Goal: Check status: Check status

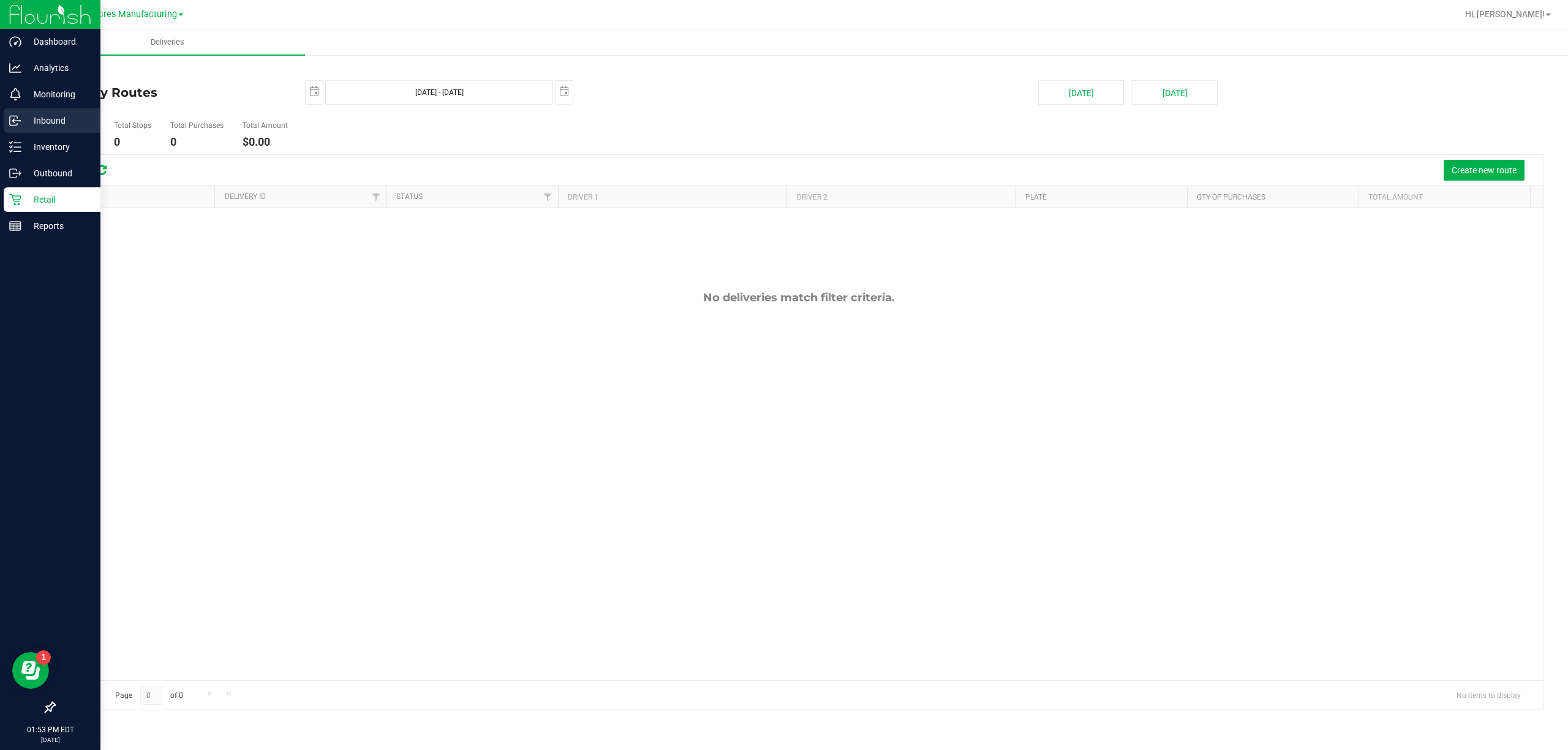
click at [62, 122] on p "Inbound" at bounding box center [58, 121] width 74 height 15
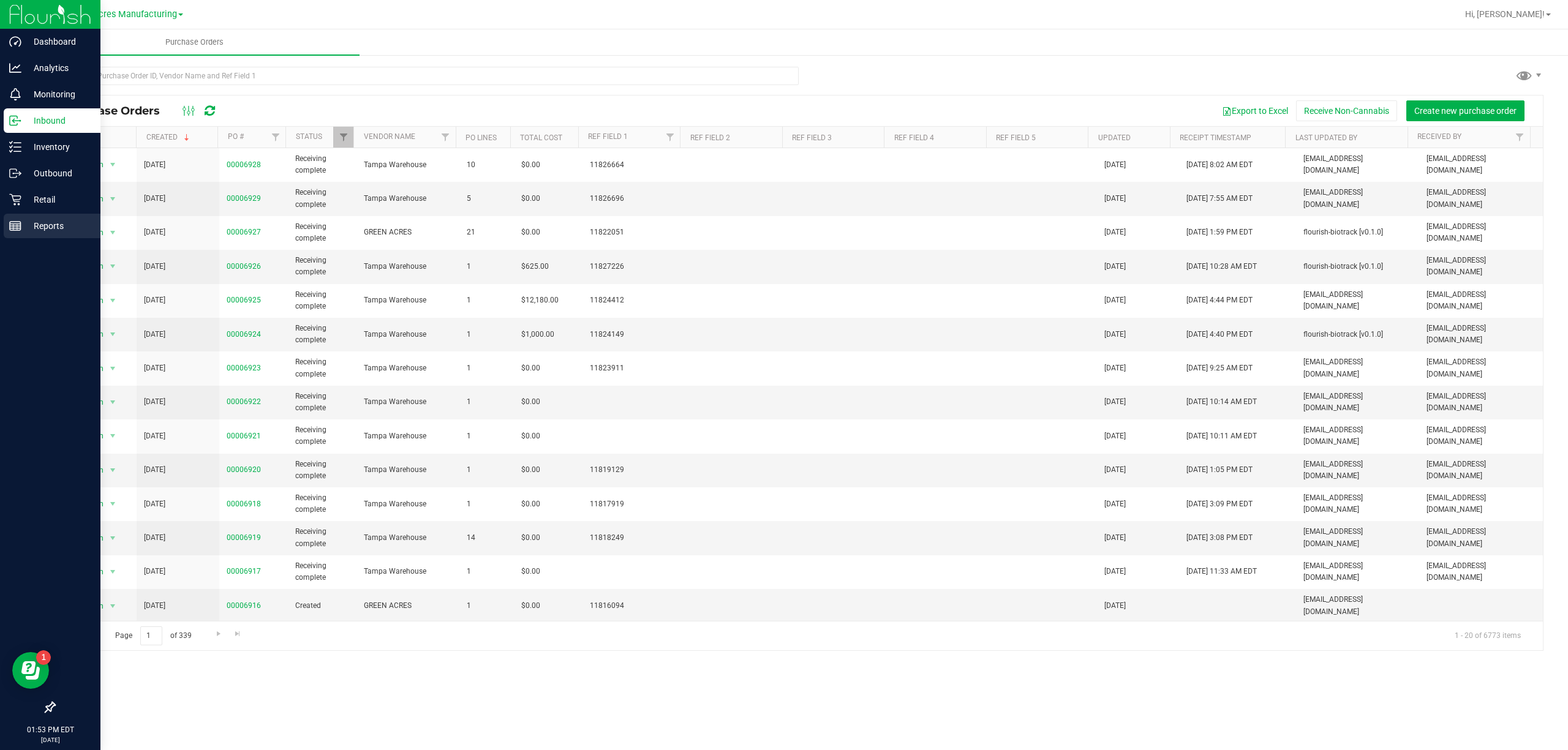
click at [69, 233] on p "Reports" at bounding box center [58, 226] width 74 height 15
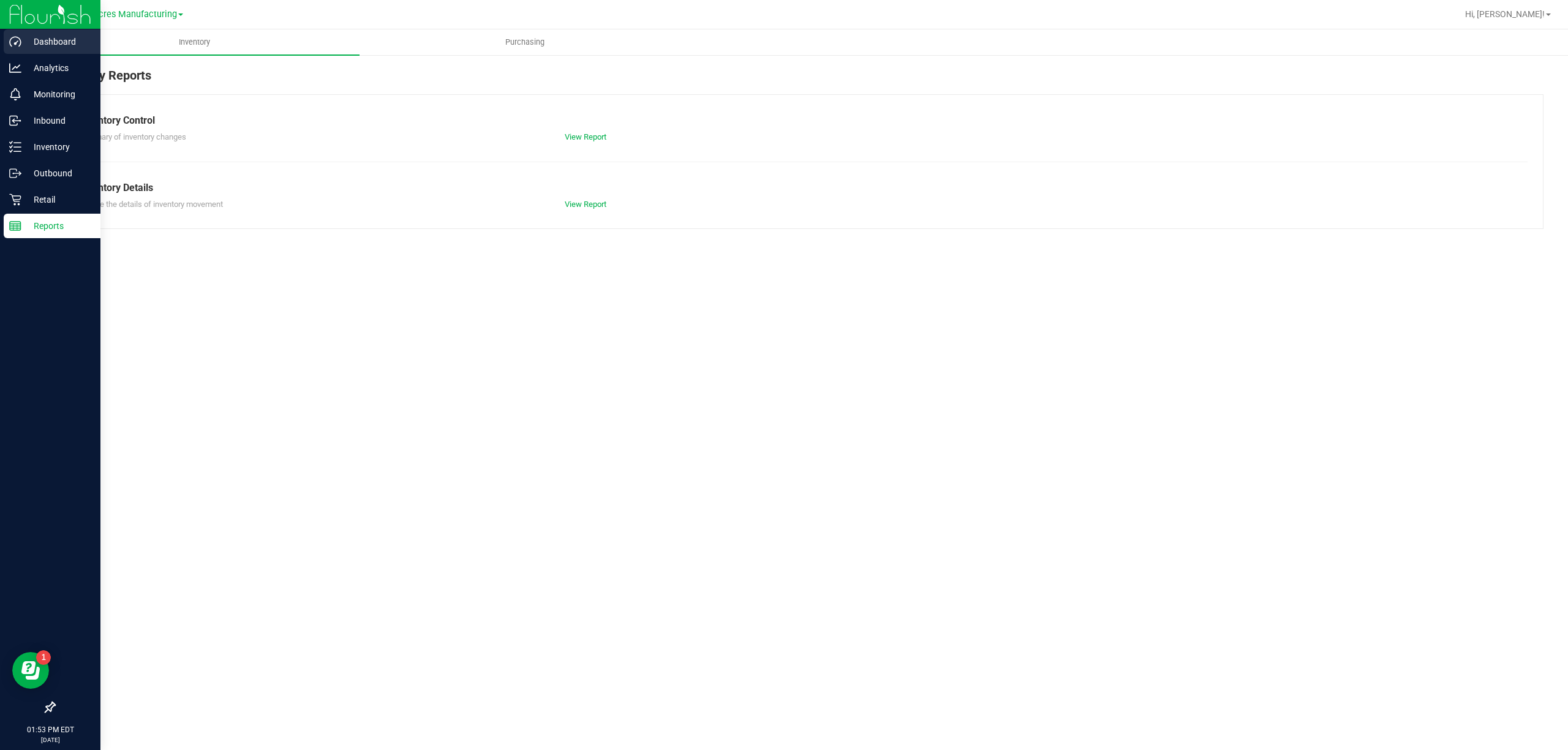
click at [55, 46] on p "Dashboard" at bounding box center [58, 41] width 74 height 15
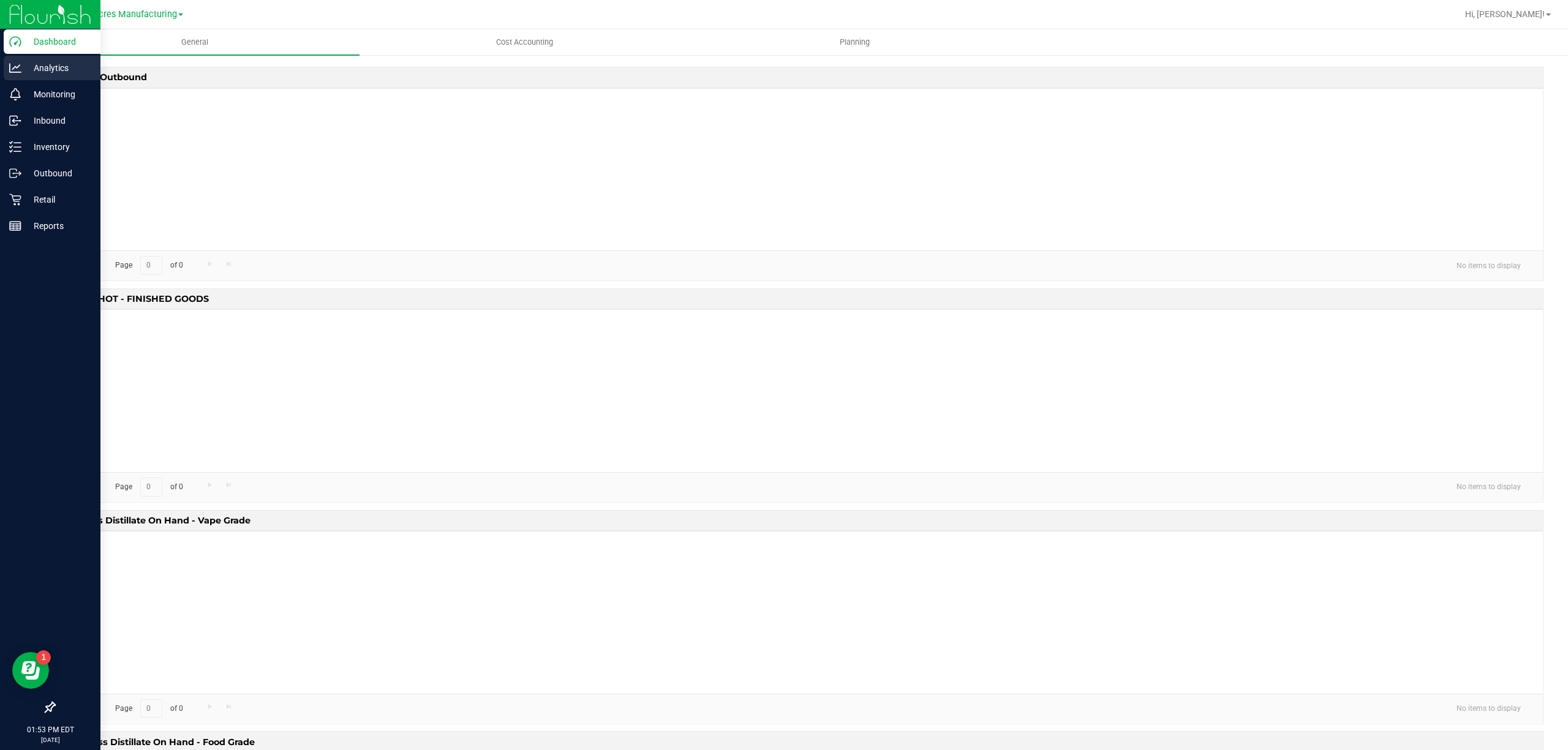
click at [62, 61] on p "Analytics" at bounding box center [58, 68] width 74 height 15
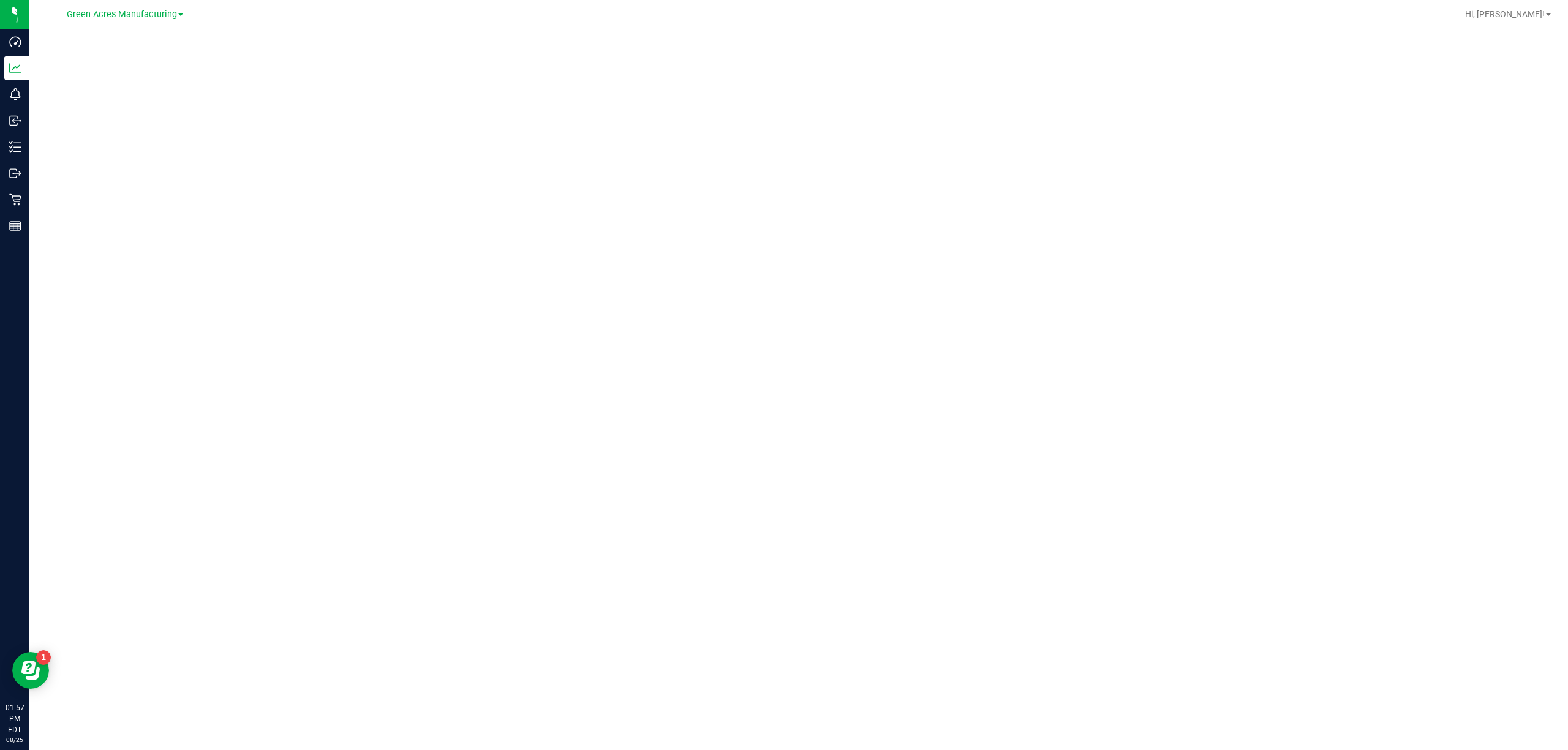
click at [167, 11] on span "Green Acres Manufacturing" at bounding box center [122, 15] width 110 height 11
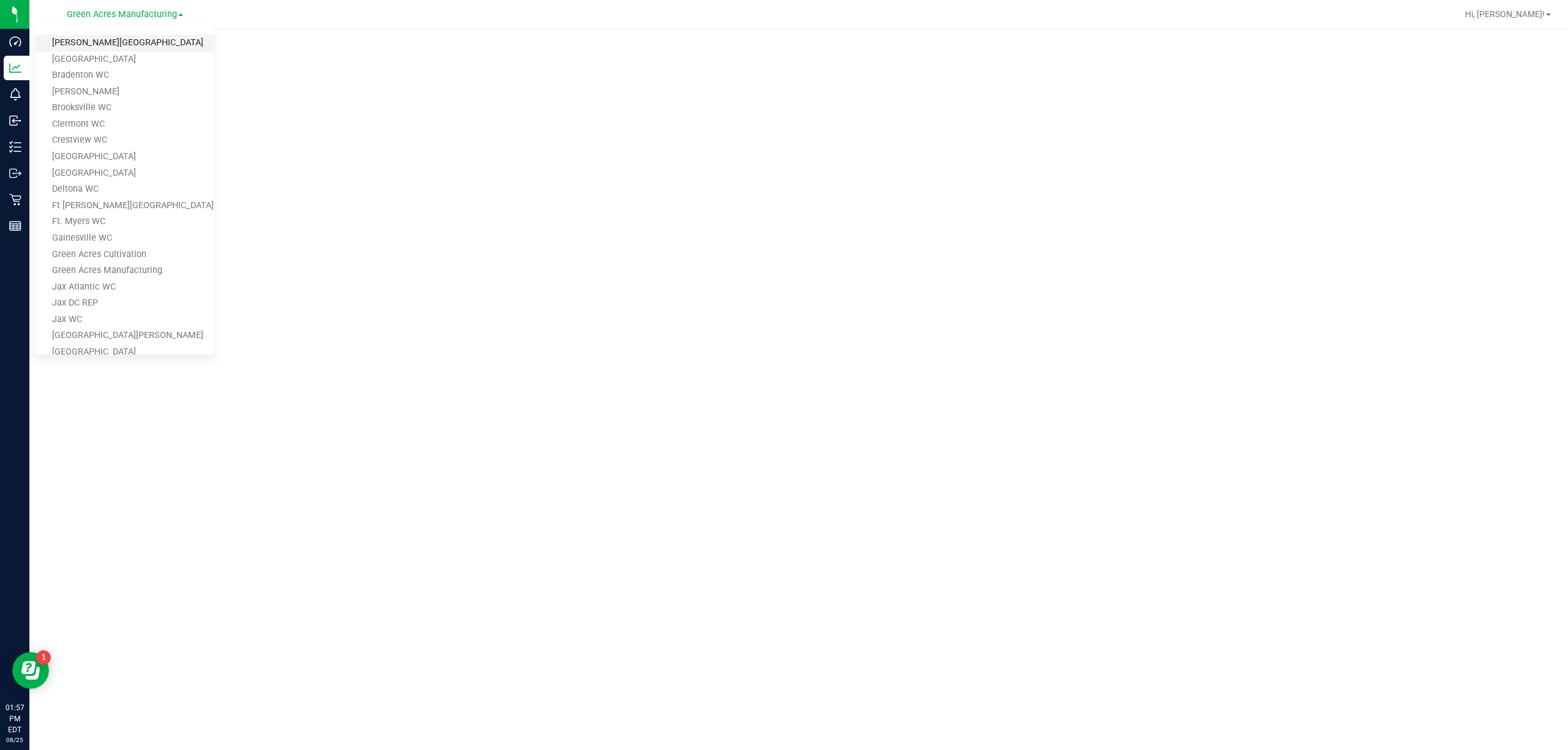
click at [122, 45] on link "[PERSON_NAME][GEOGRAPHIC_DATA]" at bounding box center [125, 43] width 179 height 16
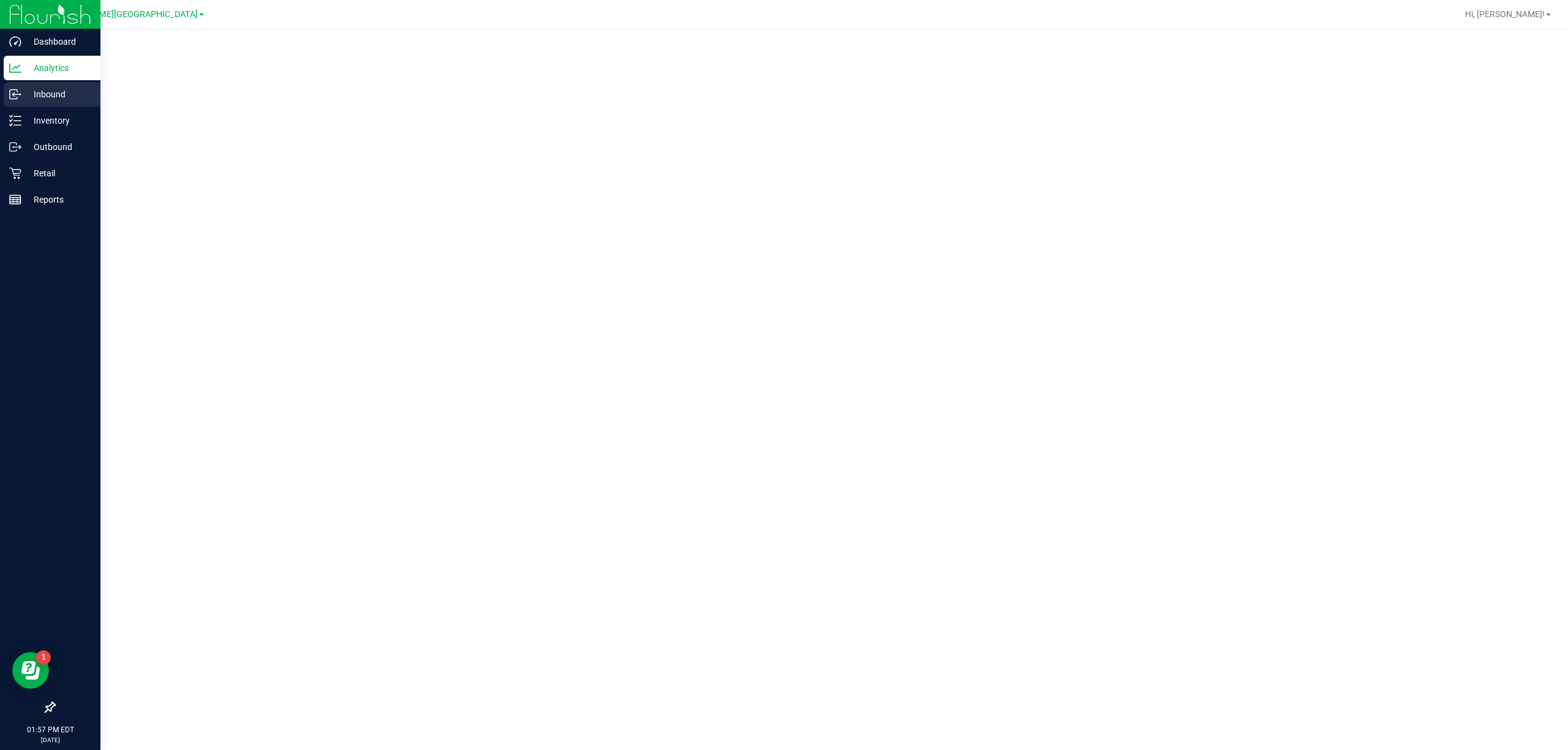
click at [13, 87] on div "Inbound" at bounding box center [52, 94] width 96 height 24
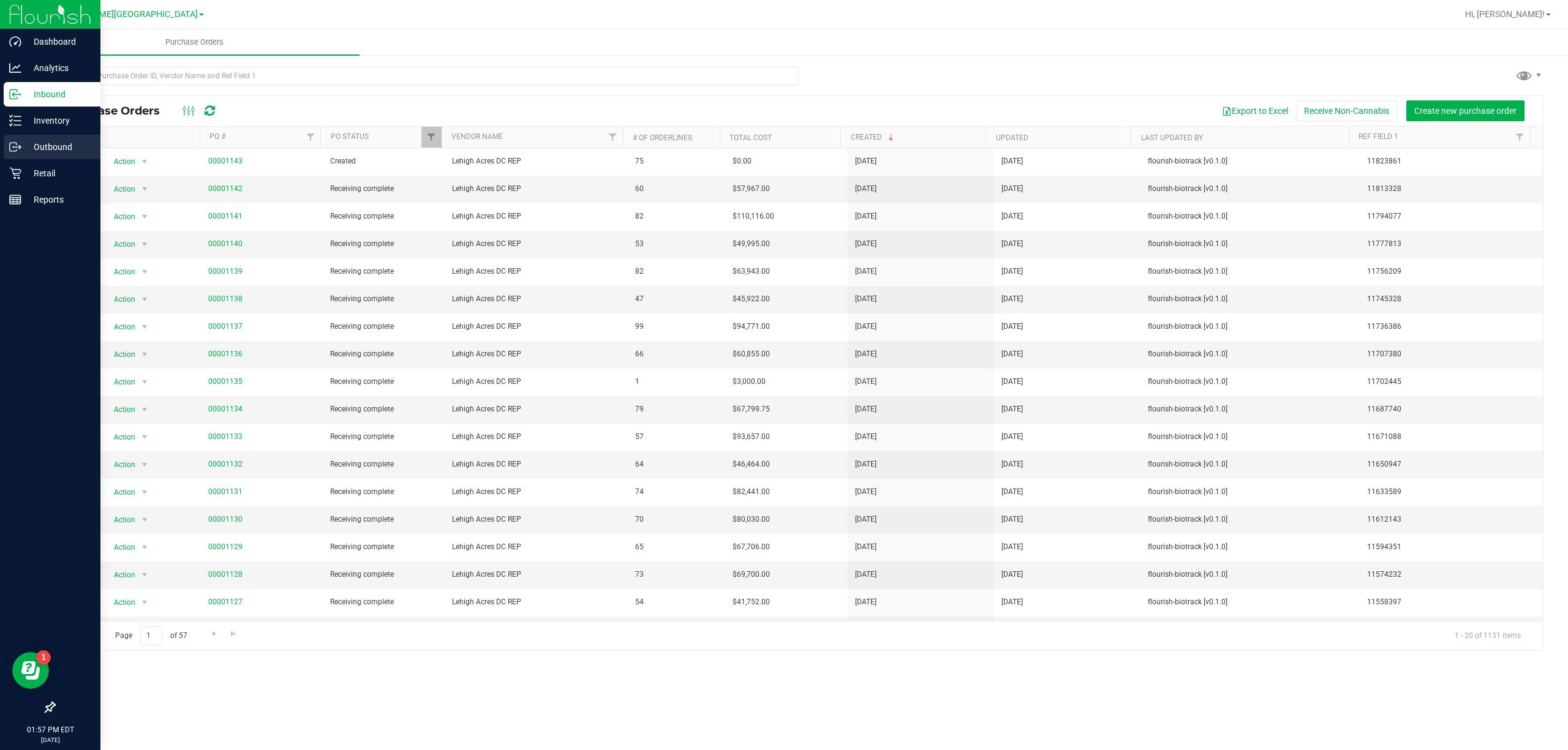
click at [62, 148] on p "Outbound" at bounding box center [58, 147] width 74 height 15
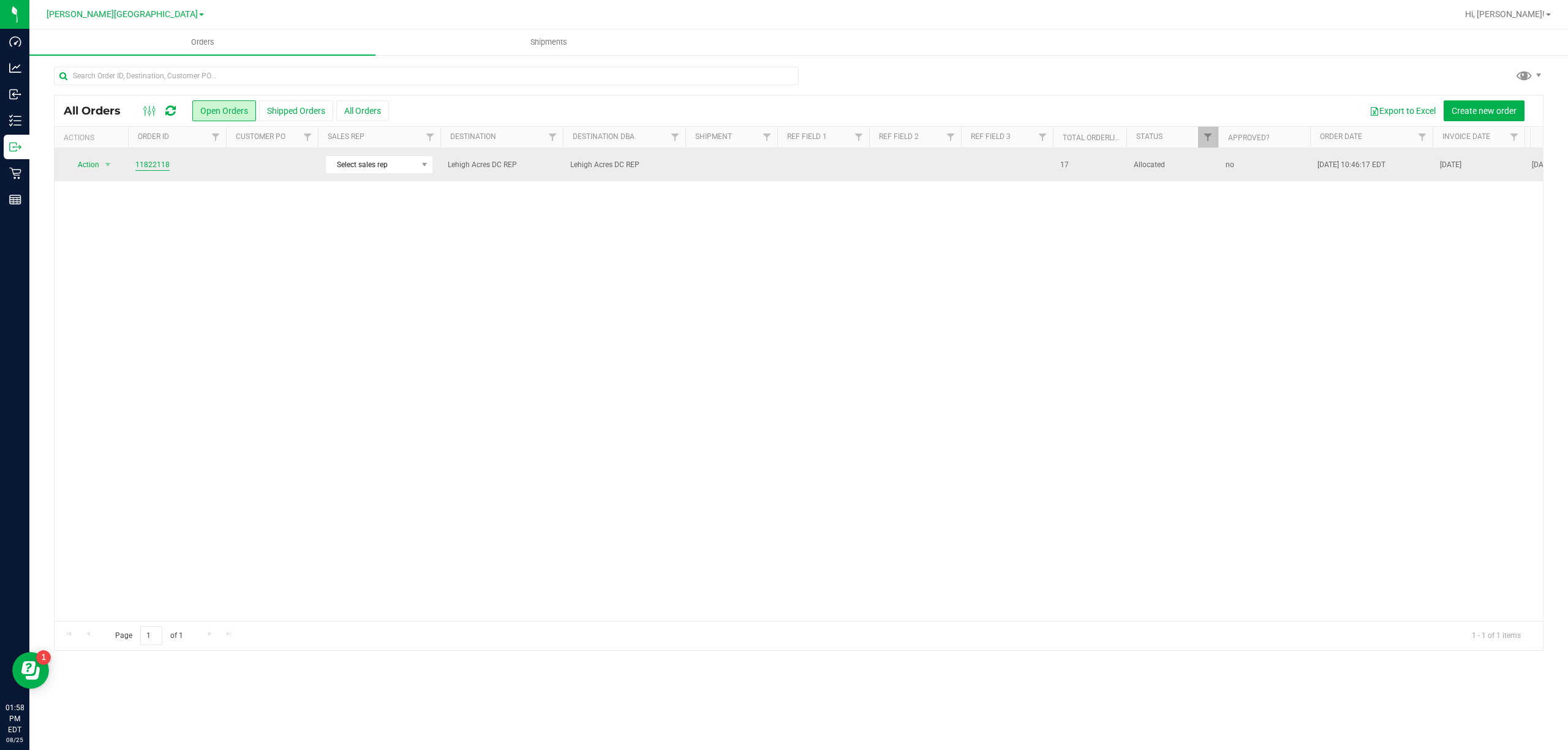
click at [162, 163] on link "11822118" at bounding box center [152, 165] width 34 height 11
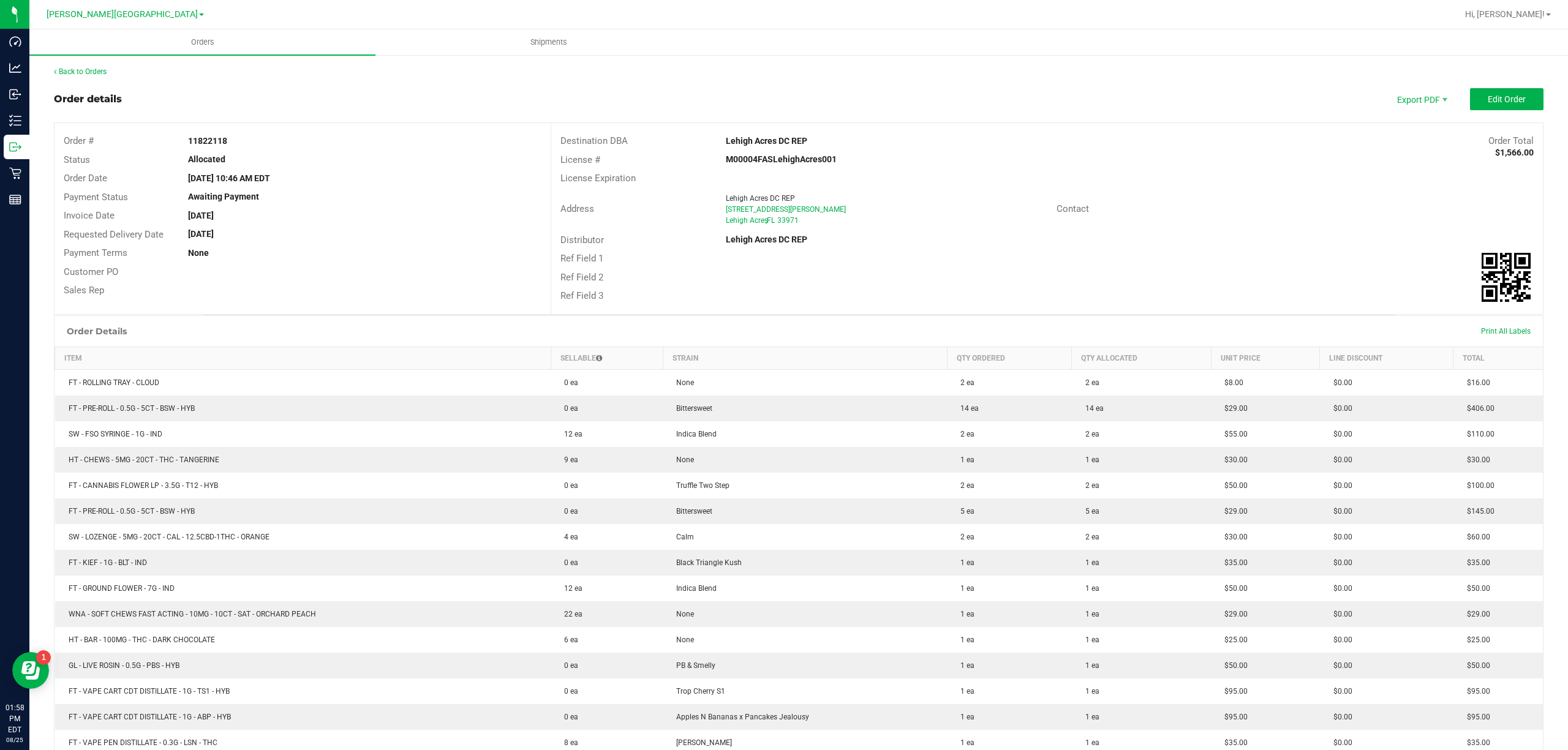
click at [87, 66] on div "Back to Orders" at bounding box center [798, 72] width 1489 height 11
click at [87, 67] on link "Back to Orders" at bounding box center [79, 71] width 53 height 9
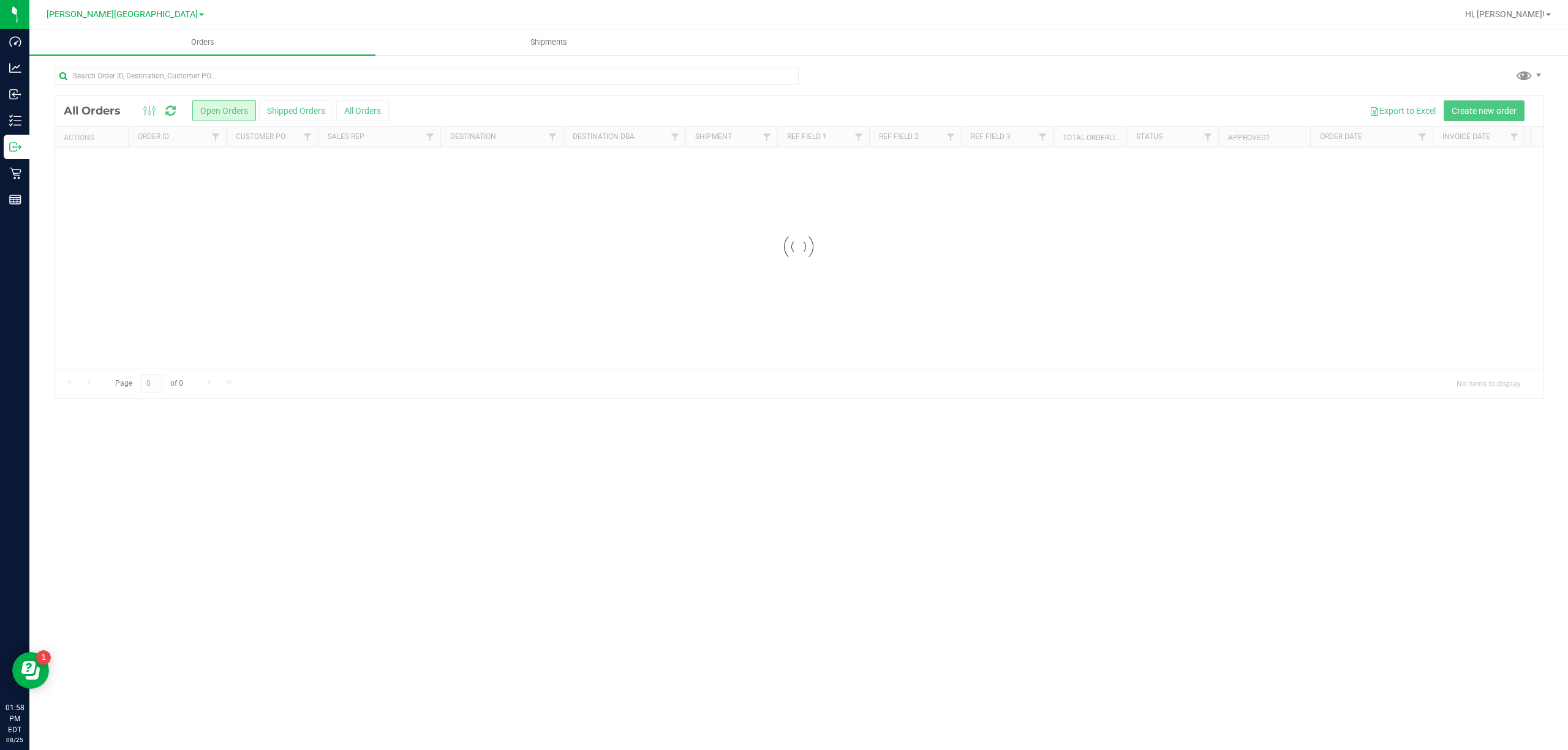
click at [311, 109] on div at bounding box center [799, 246] width 1489 height 302
click at [311, 109] on button "Shipped Orders" at bounding box center [296, 111] width 74 height 21
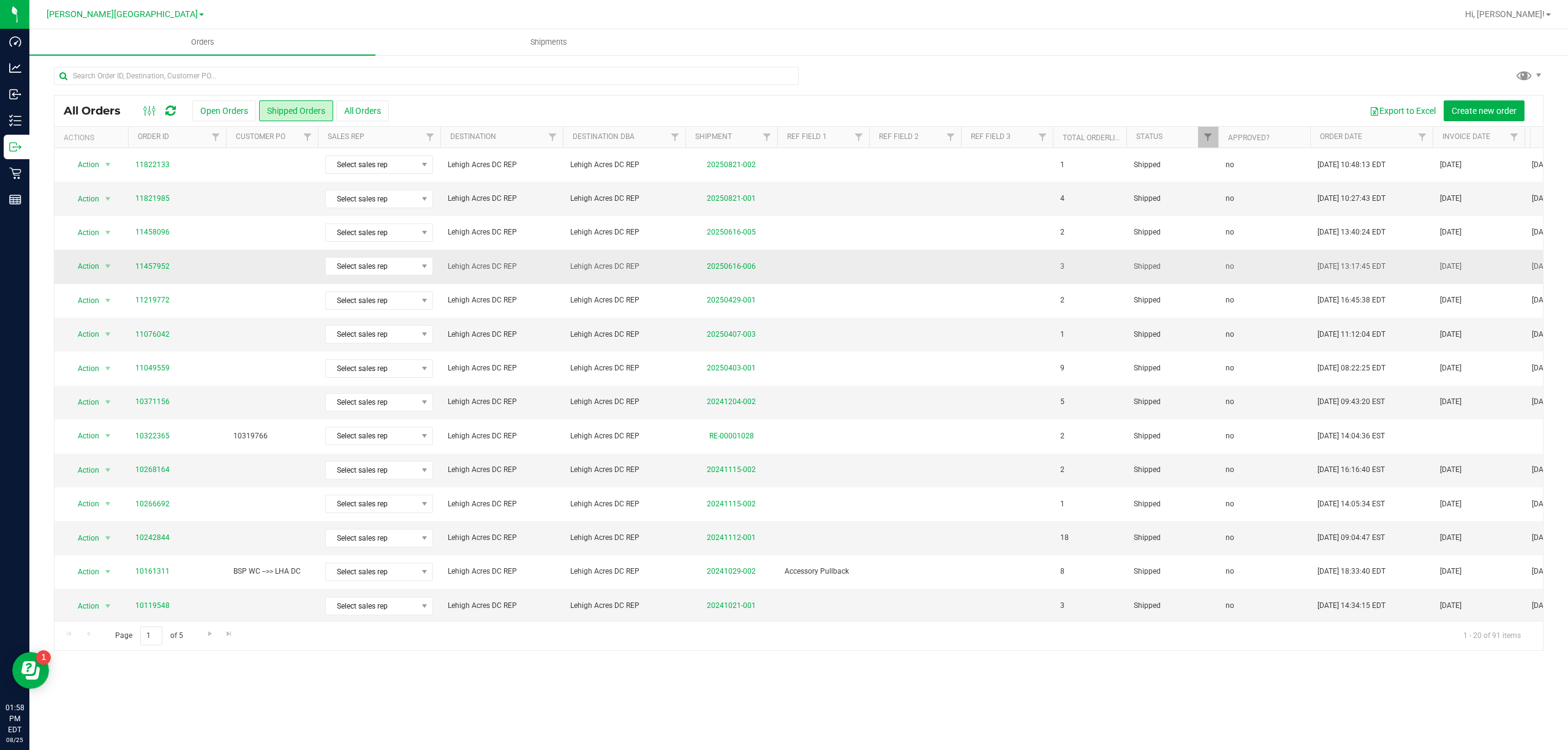
click at [990, 278] on td at bounding box center [1006, 267] width 92 height 34
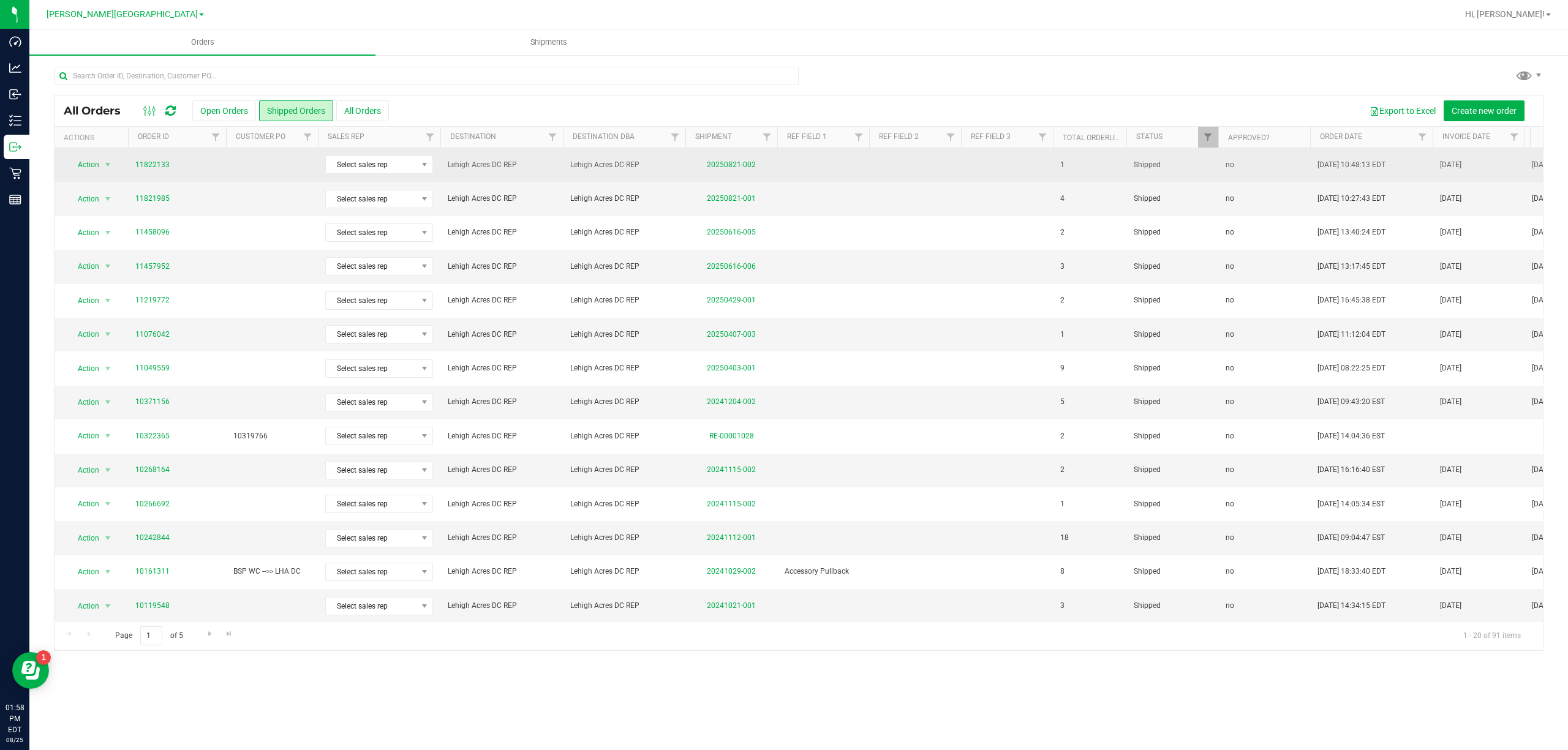
click at [838, 162] on td at bounding box center [823, 165] width 92 height 34
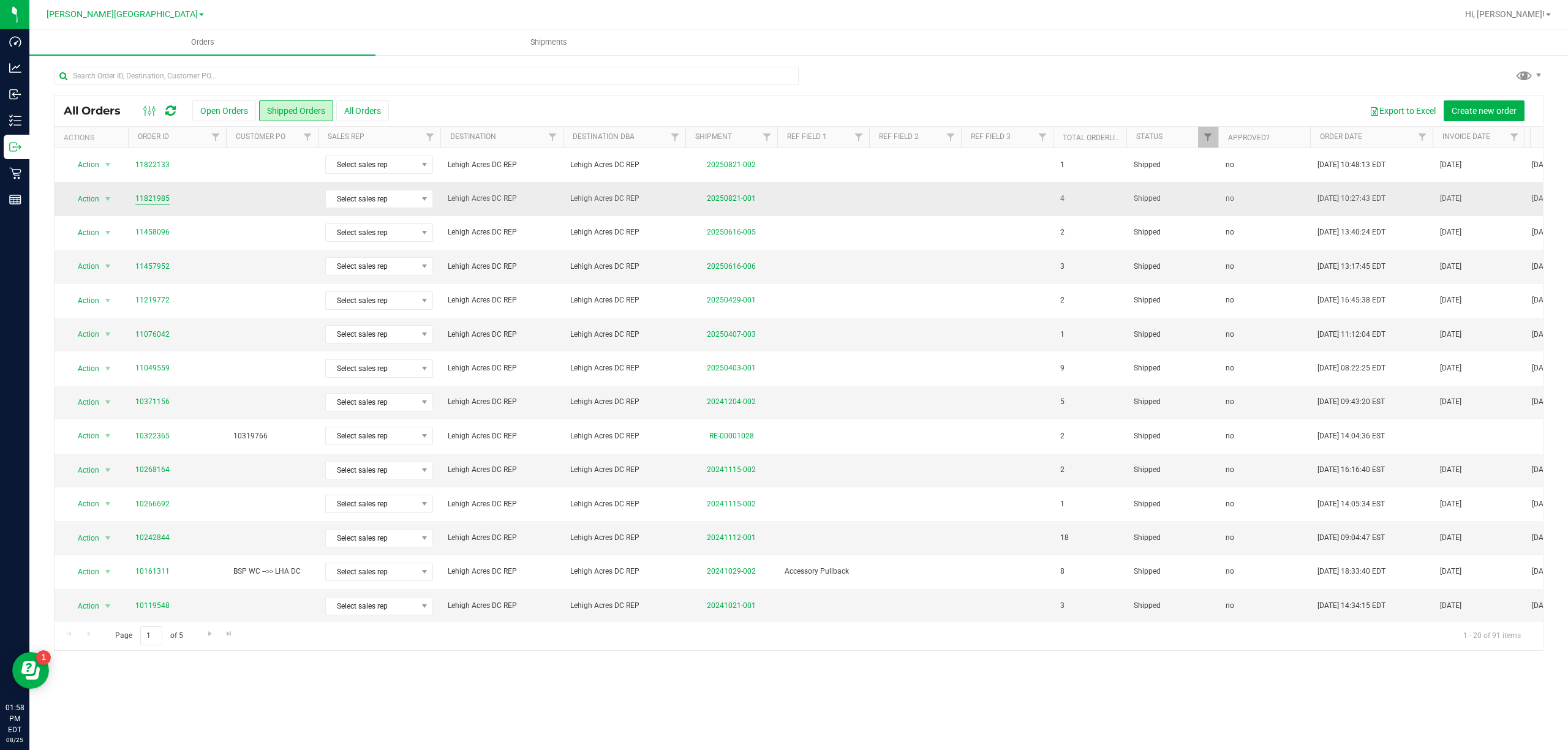
click at [149, 201] on link "11821985" at bounding box center [152, 199] width 34 height 11
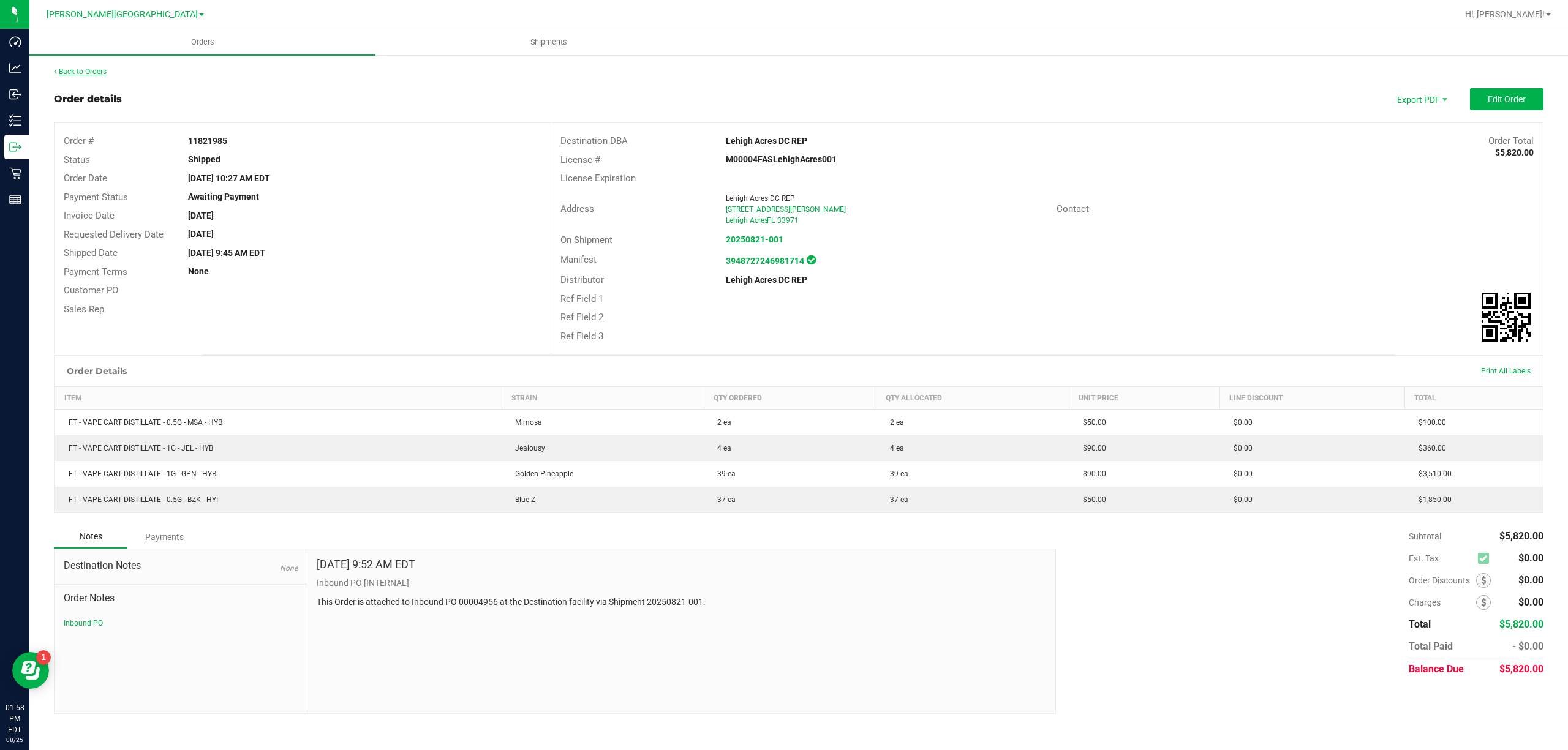
click at [93, 72] on link "Back to Orders" at bounding box center [79, 71] width 53 height 9
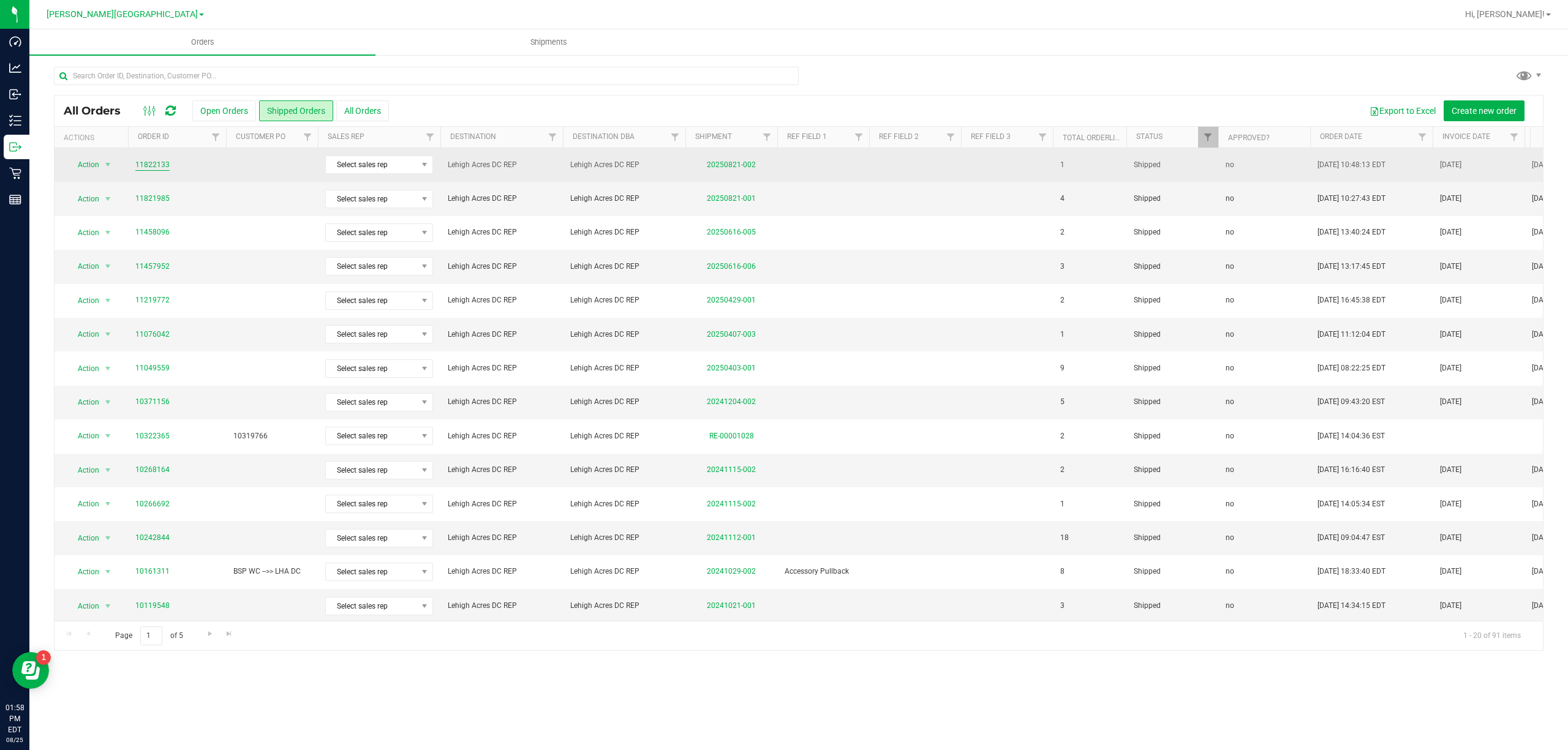
click at [163, 161] on link "11822133" at bounding box center [152, 165] width 34 height 11
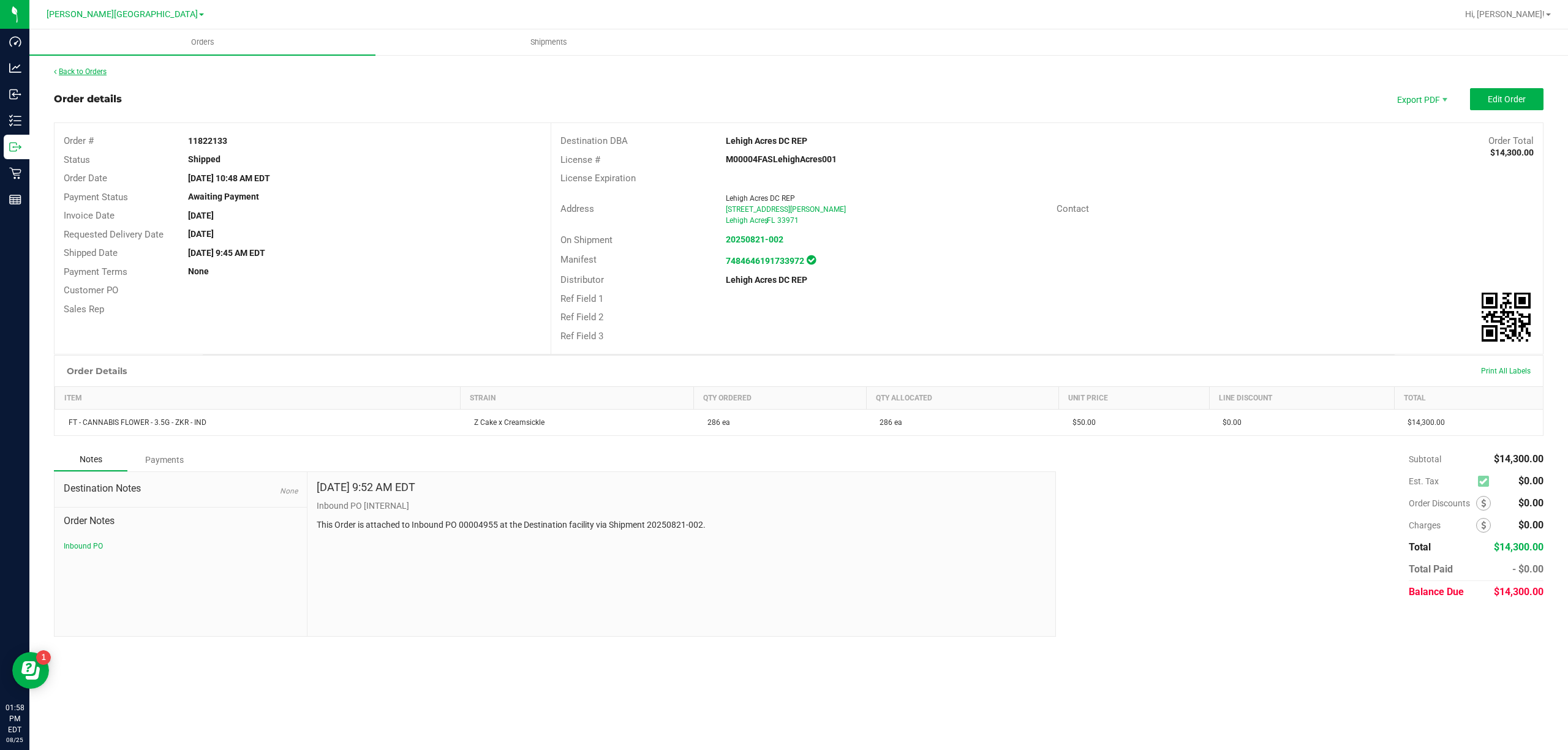
click at [101, 72] on link "Back to Orders" at bounding box center [79, 71] width 53 height 9
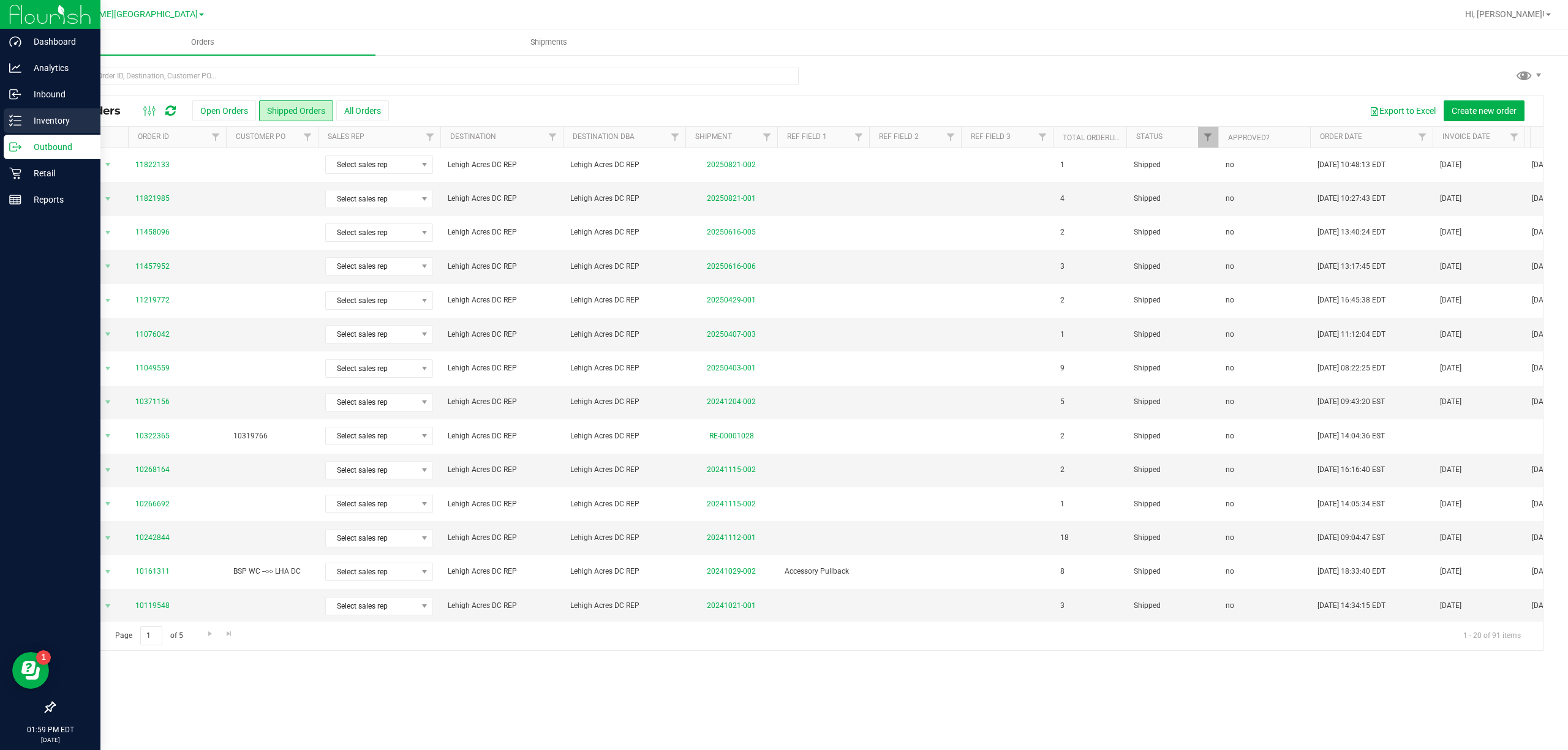
click at [44, 114] on p "Inventory" at bounding box center [58, 121] width 74 height 15
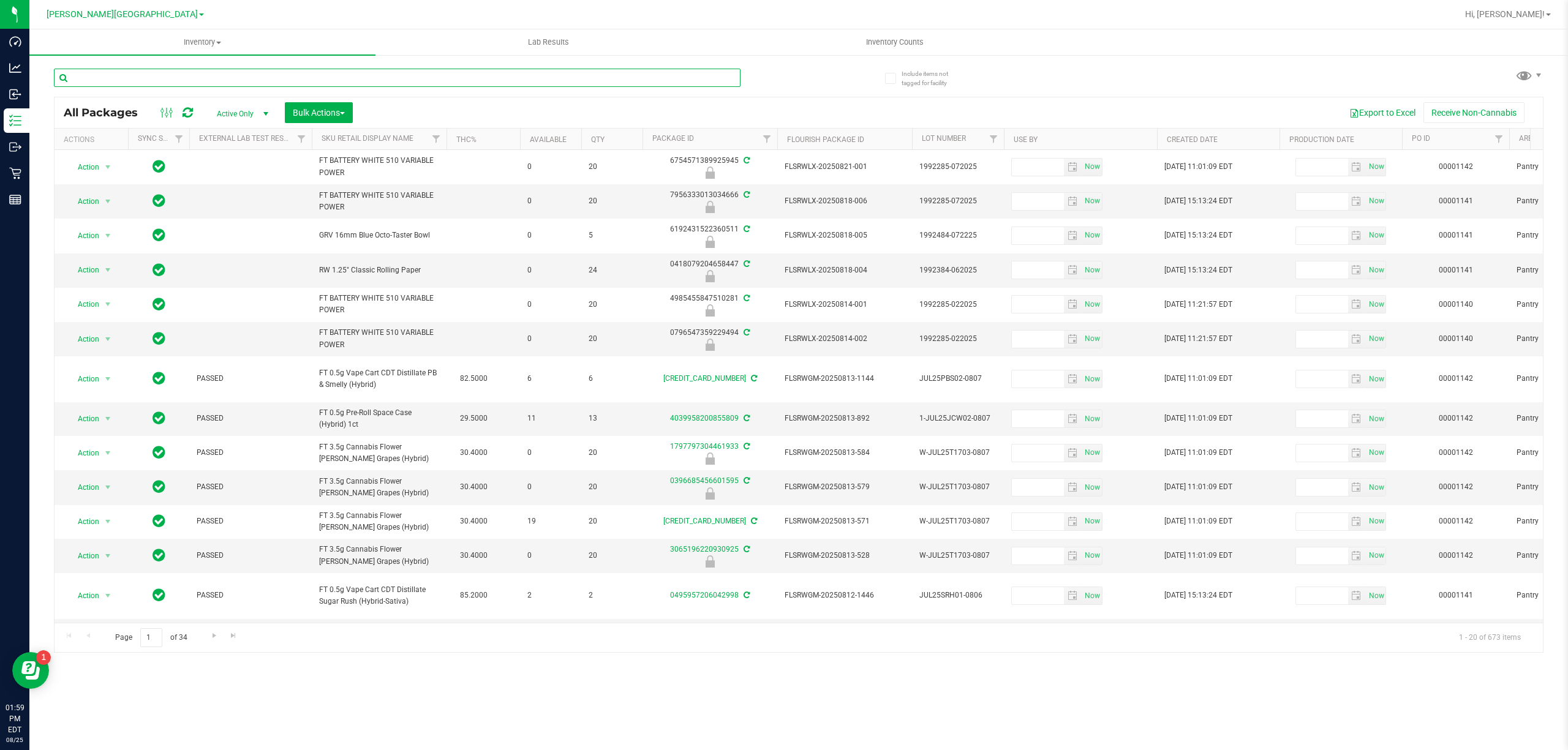
click at [405, 72] on input "text" at bounding box center [396, 78] width 687 height 19
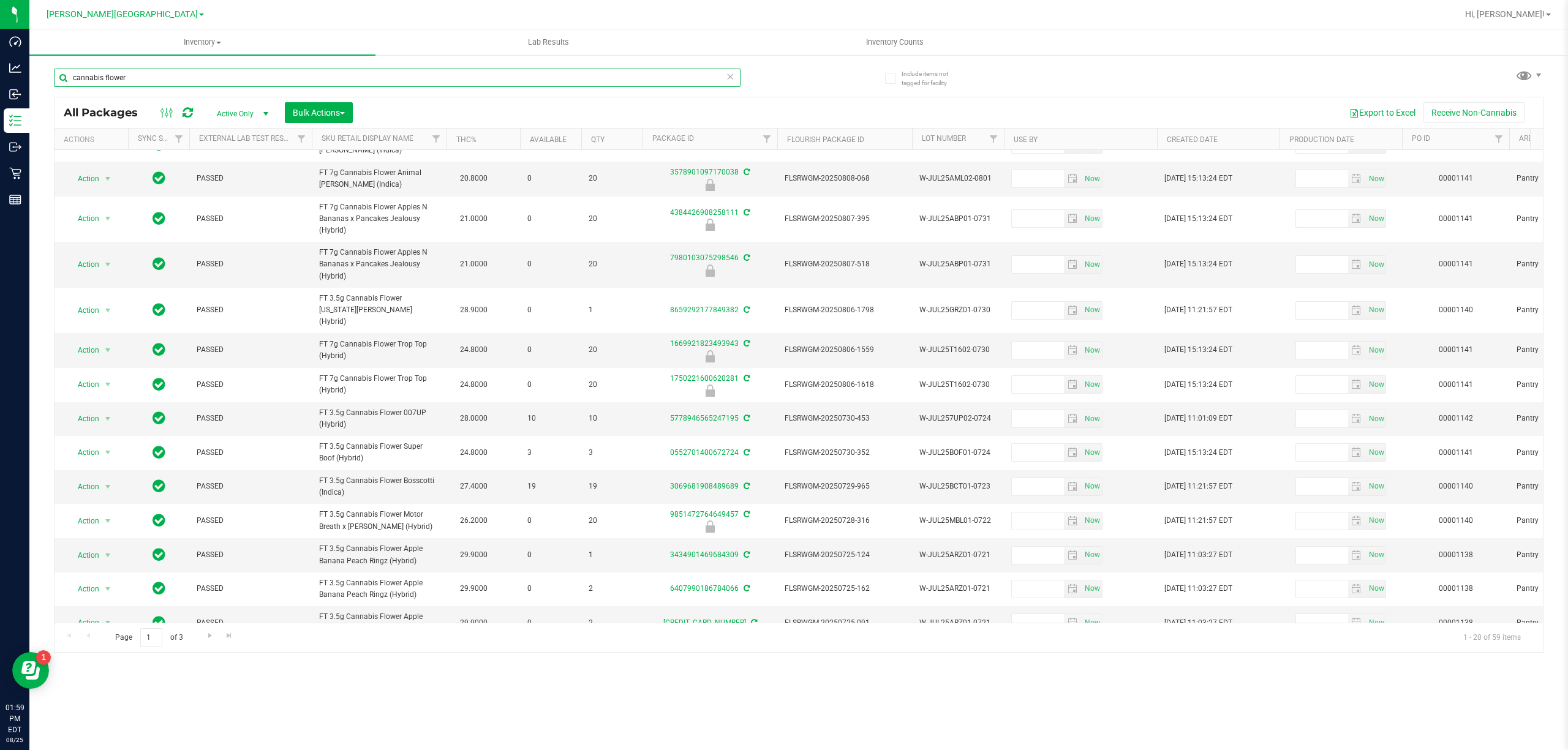
scroll to position [249, 0]
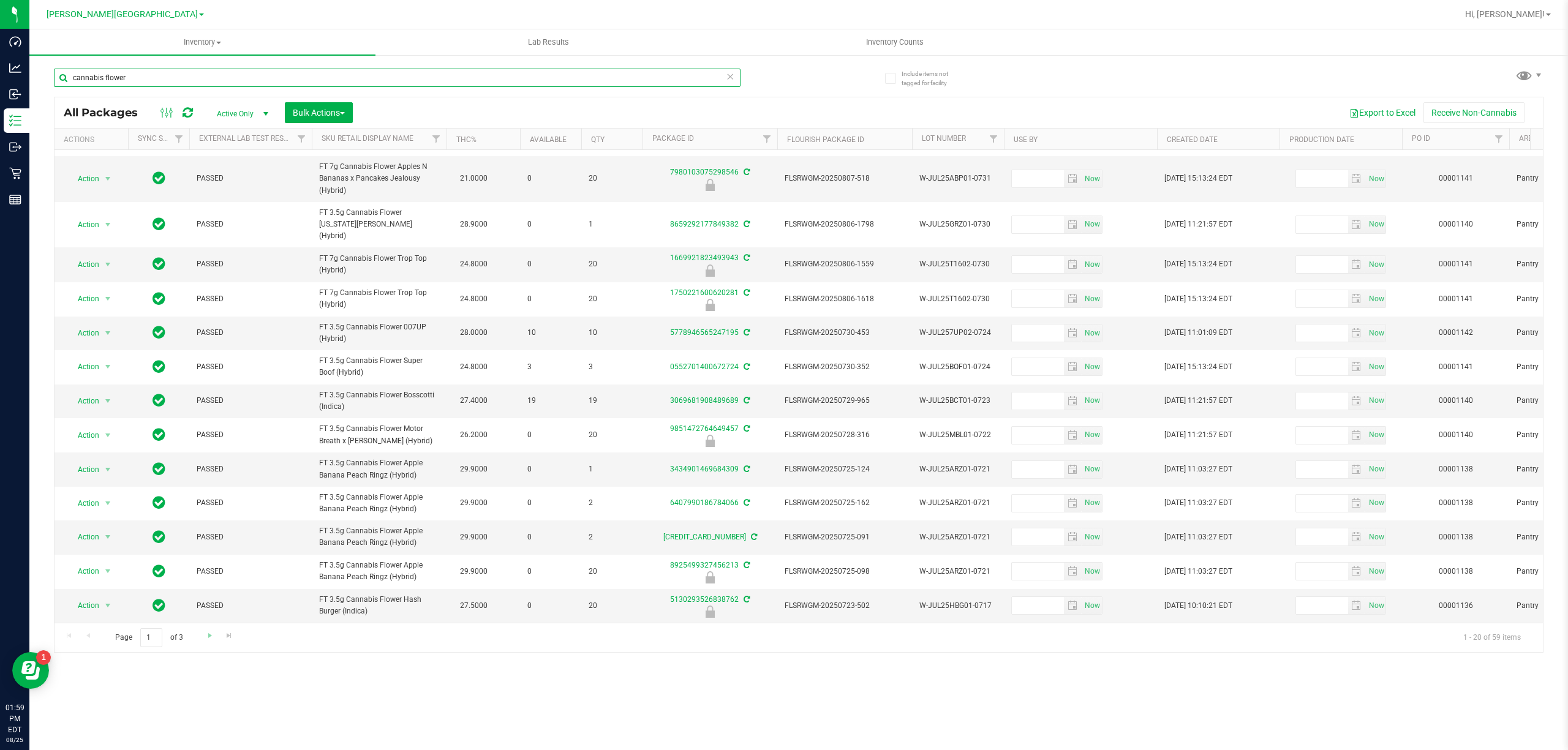
type input "cannabis flower"
click at [201, 573] on link "Go to the next page" at bounding box center [210, 636] width 18 height 16
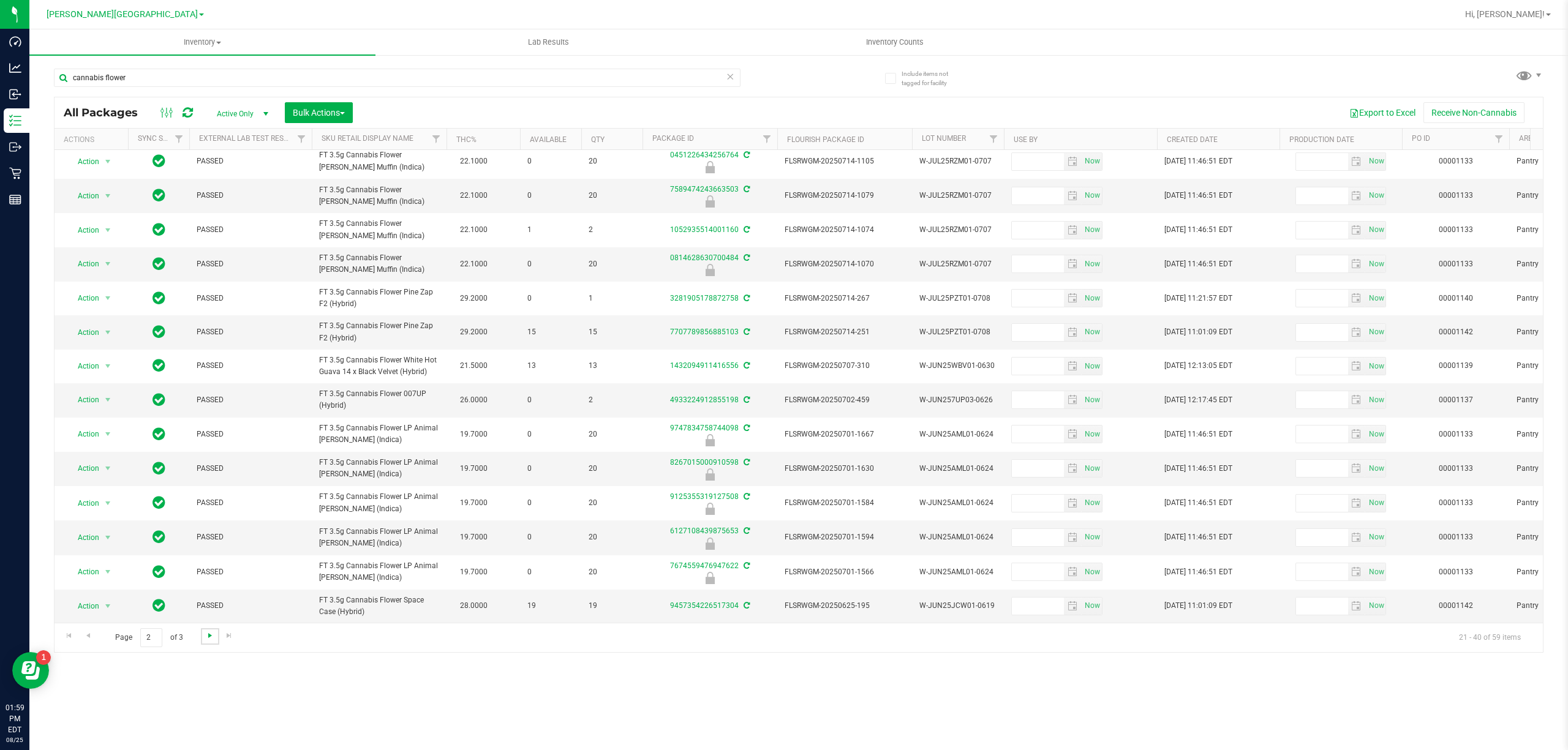
click at [208, 573] on span "Go to the next page" at bounding box center [210, 636] width 10 height 10
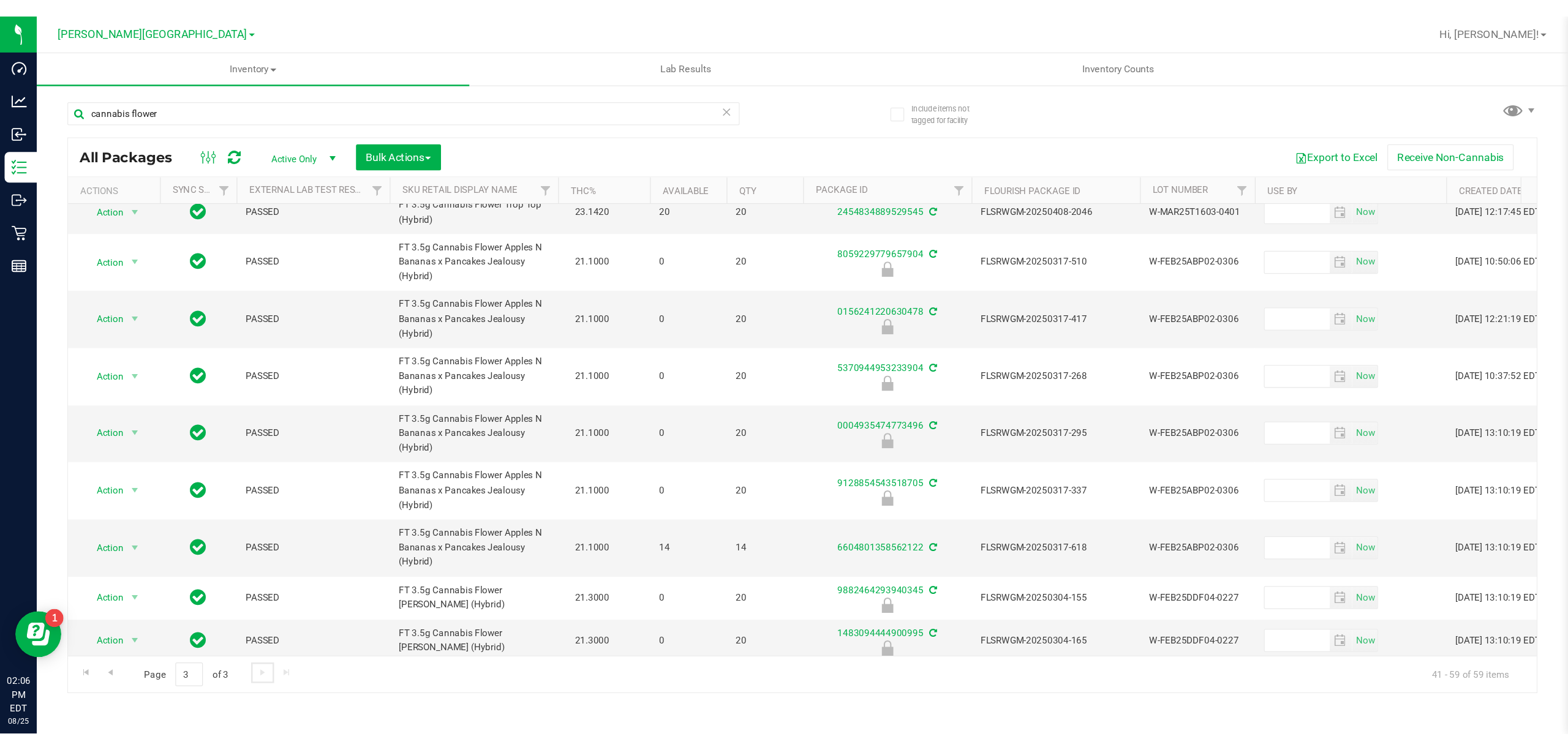
scroll to position [259, 0]
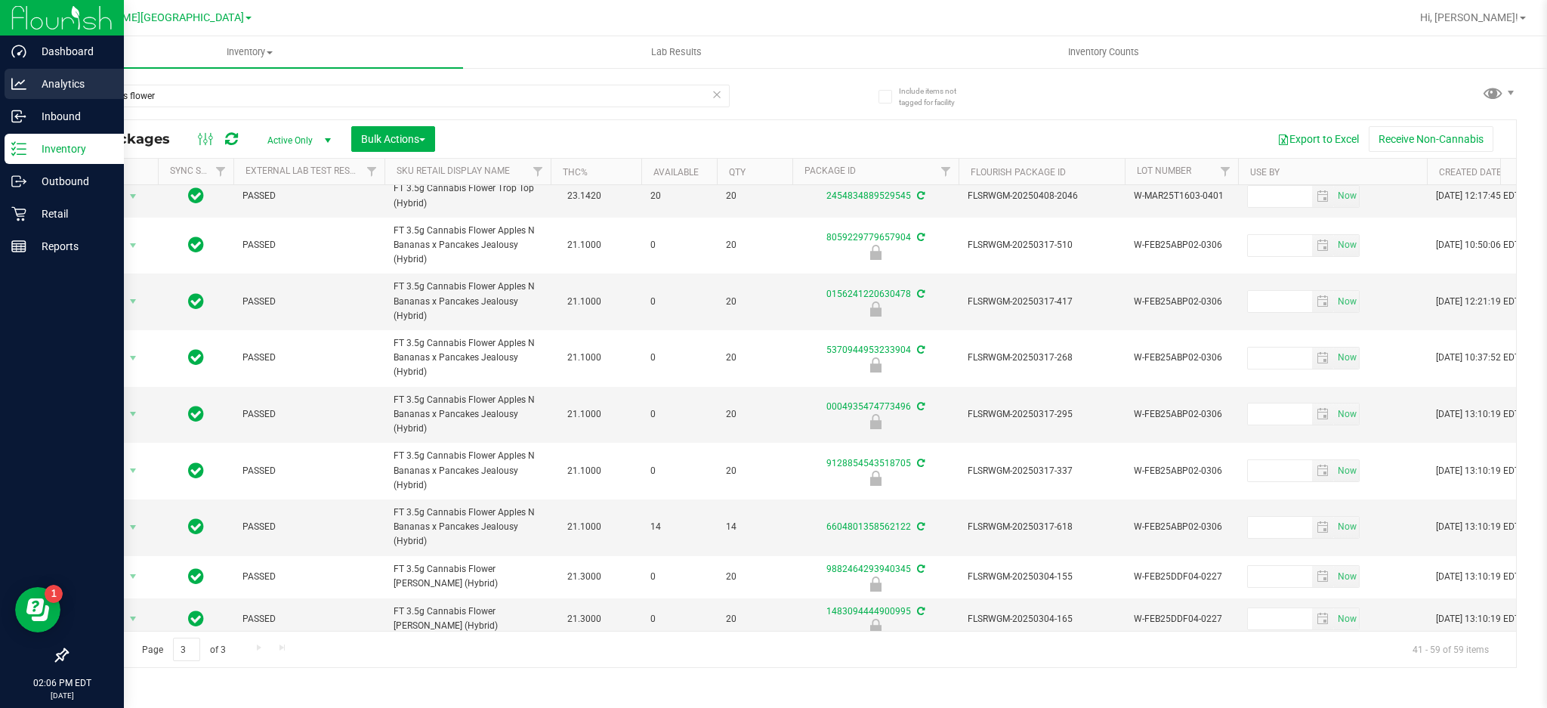
click at [31, 90] on p "Analytics" at bounding box center [71, 84] width 91 height 18
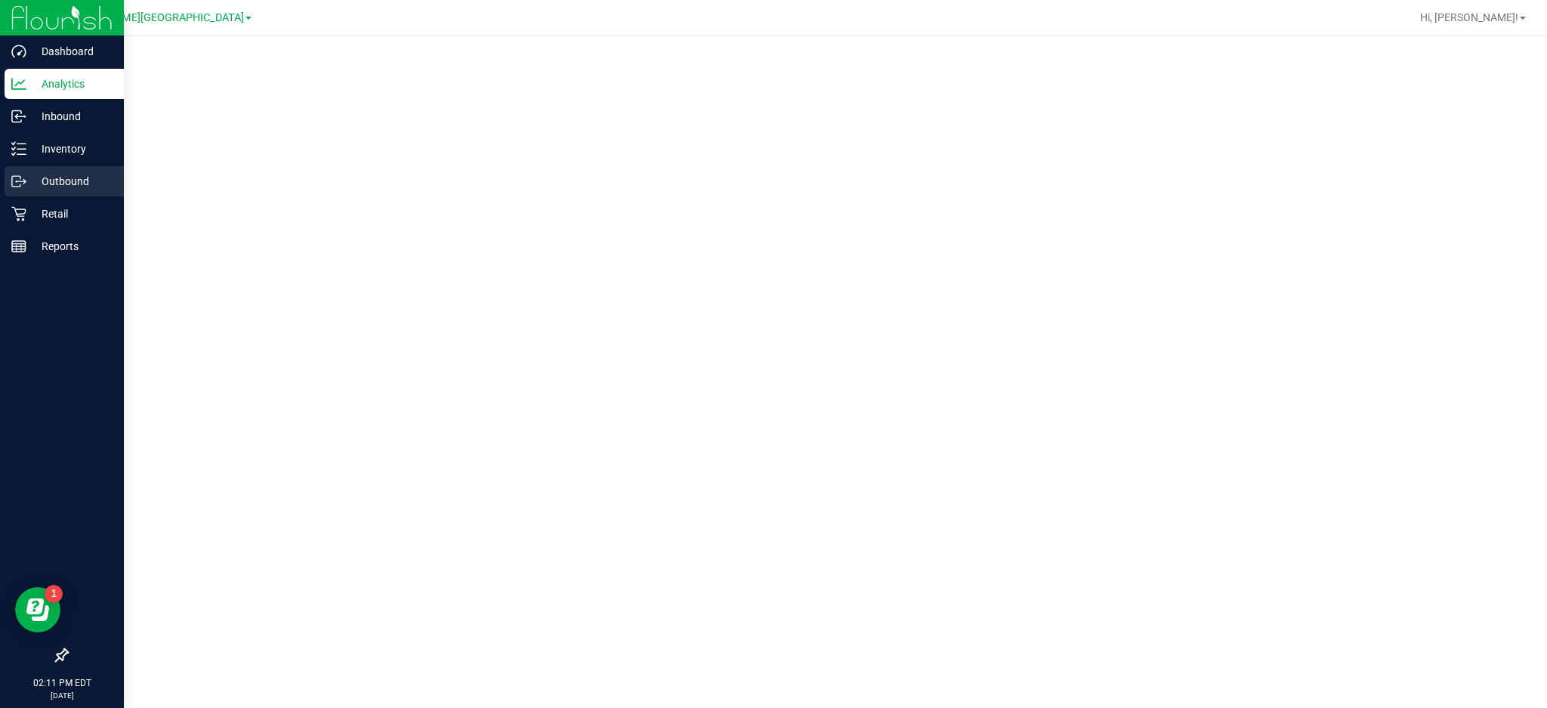
click at [73, 188] on p "Outbound" at bounding box center [71, 181] width 91 height 18
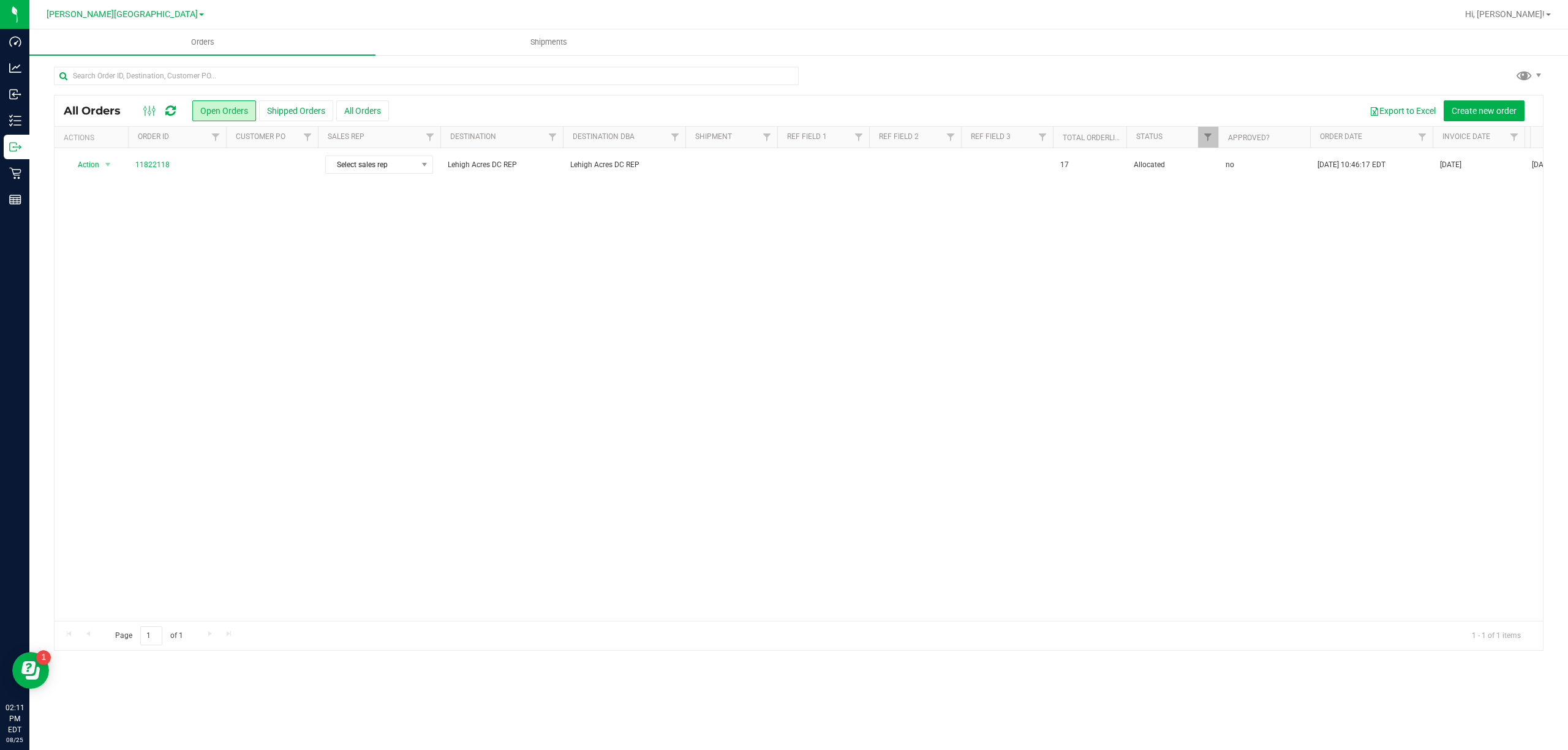
click at [294, 114] on button "Shipped Orders" at bounding box center [296, 111] width 74 height 21
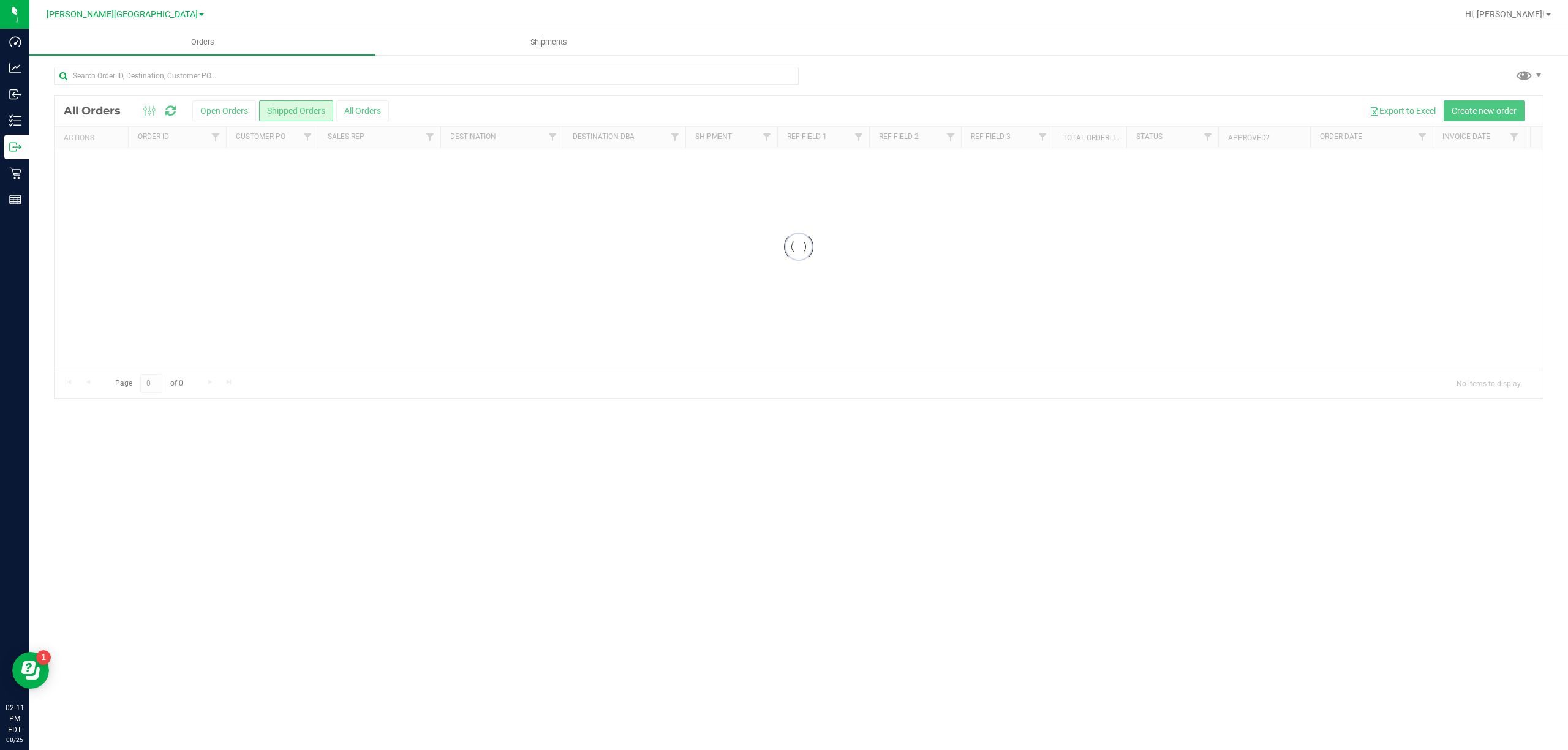
drag, startPoint x: 540, startPoint y: 360, endPoint x: 546, endPoint y: 361, distance: 6.1
click at [546, 361] on div at bounding box center [799, 246] width 1489 height 302
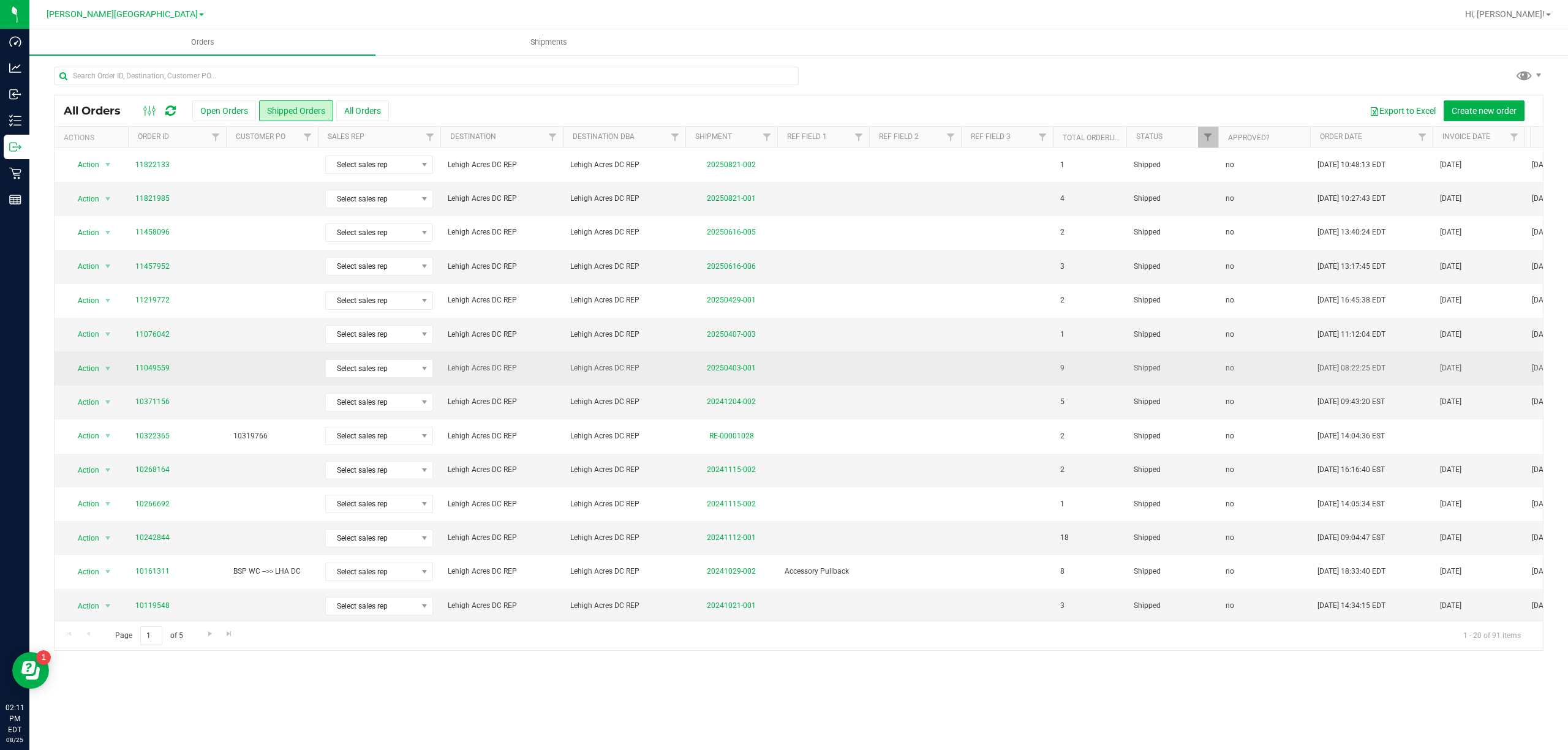
drag, startPoint x: 546, startPoint y: 361, endPoint x: 683, endPoint y: 378, distance: 138.1
click at [683, 378] on tr "Action Action Clone order Mark as fully paid Order audit log Print COAs (single…" at bounding box center [1322, 369] width 2535 height 34
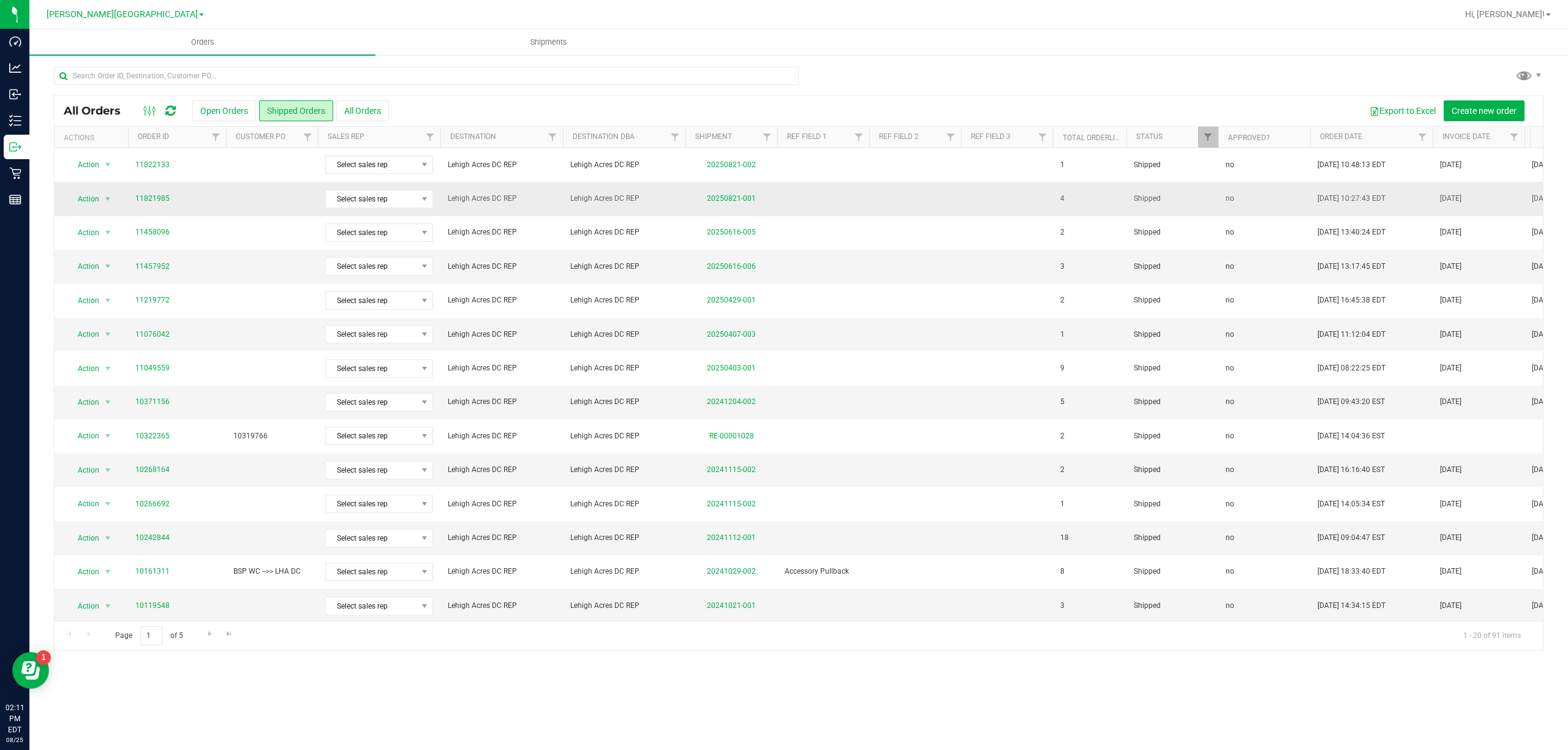
click at [224, 189] on td "11821985" at bounding box center [177, 199] width 98 height 34
click at [143, 202] on link "11821985" at bounding box center [152, 199] width 34 height 11
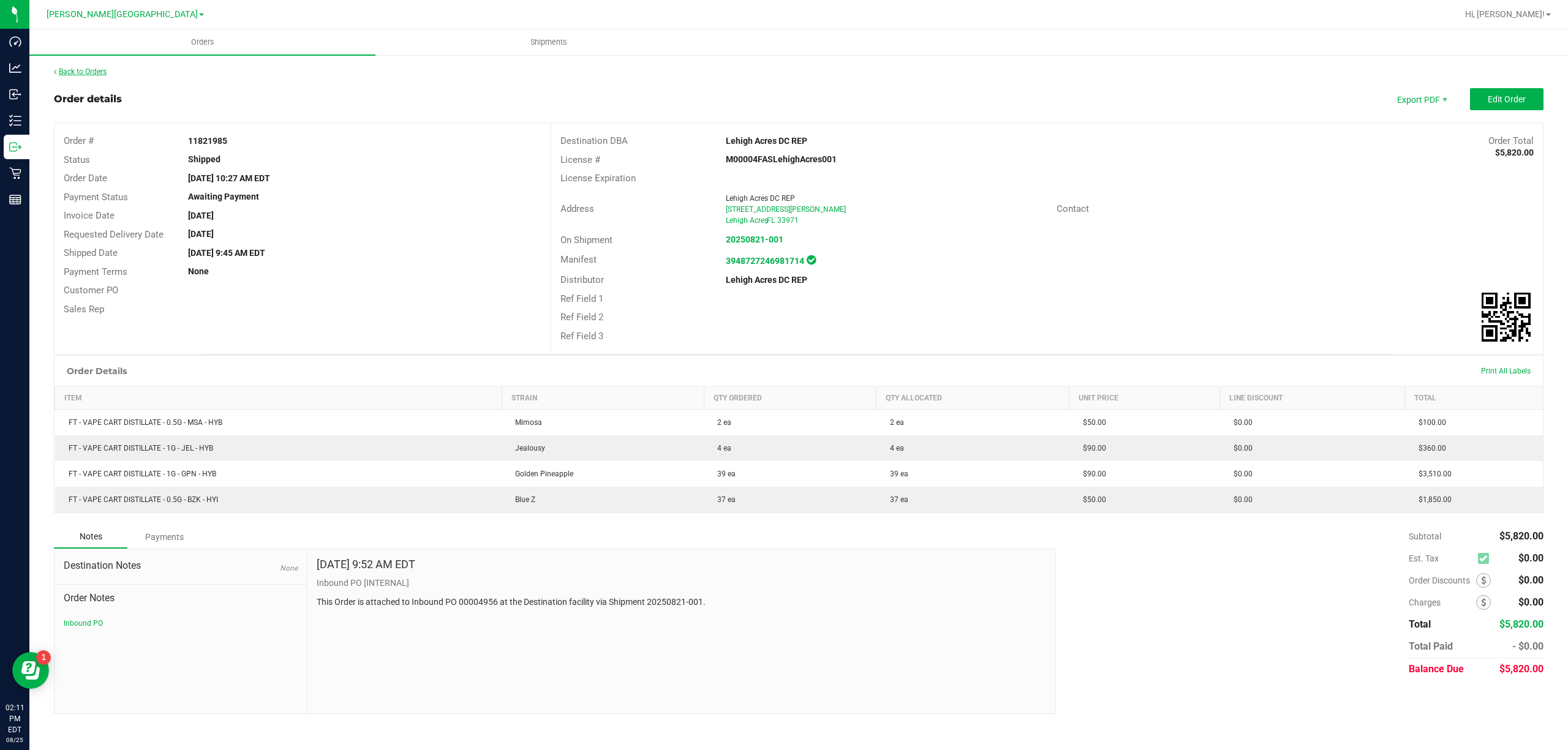
click at [62, 69] on link "Back to Orders" at bounding box center [79, 71] width 53 height 9
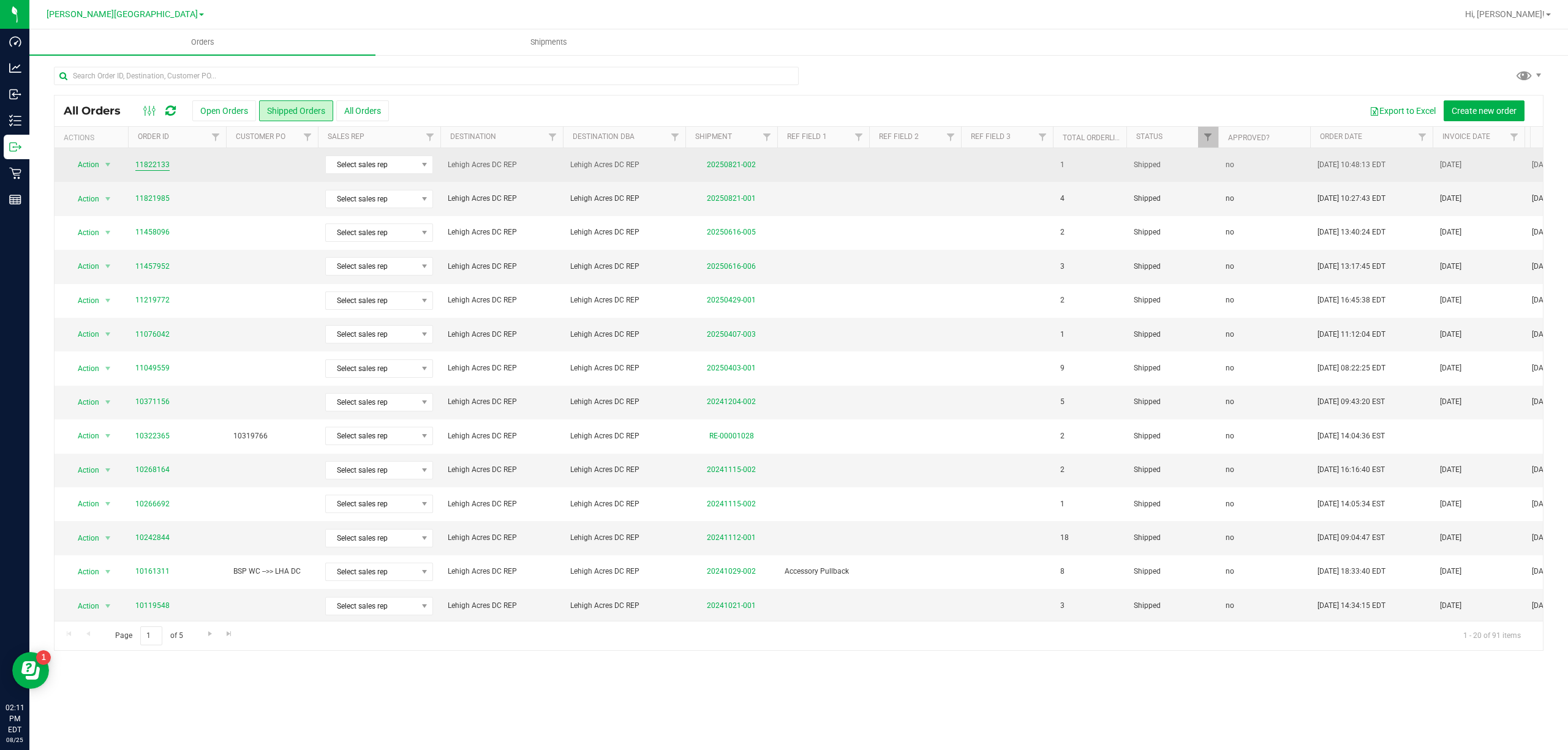
click at [156, 161] on link "11822133" at bounding box center [152, 165] width 34 height 11
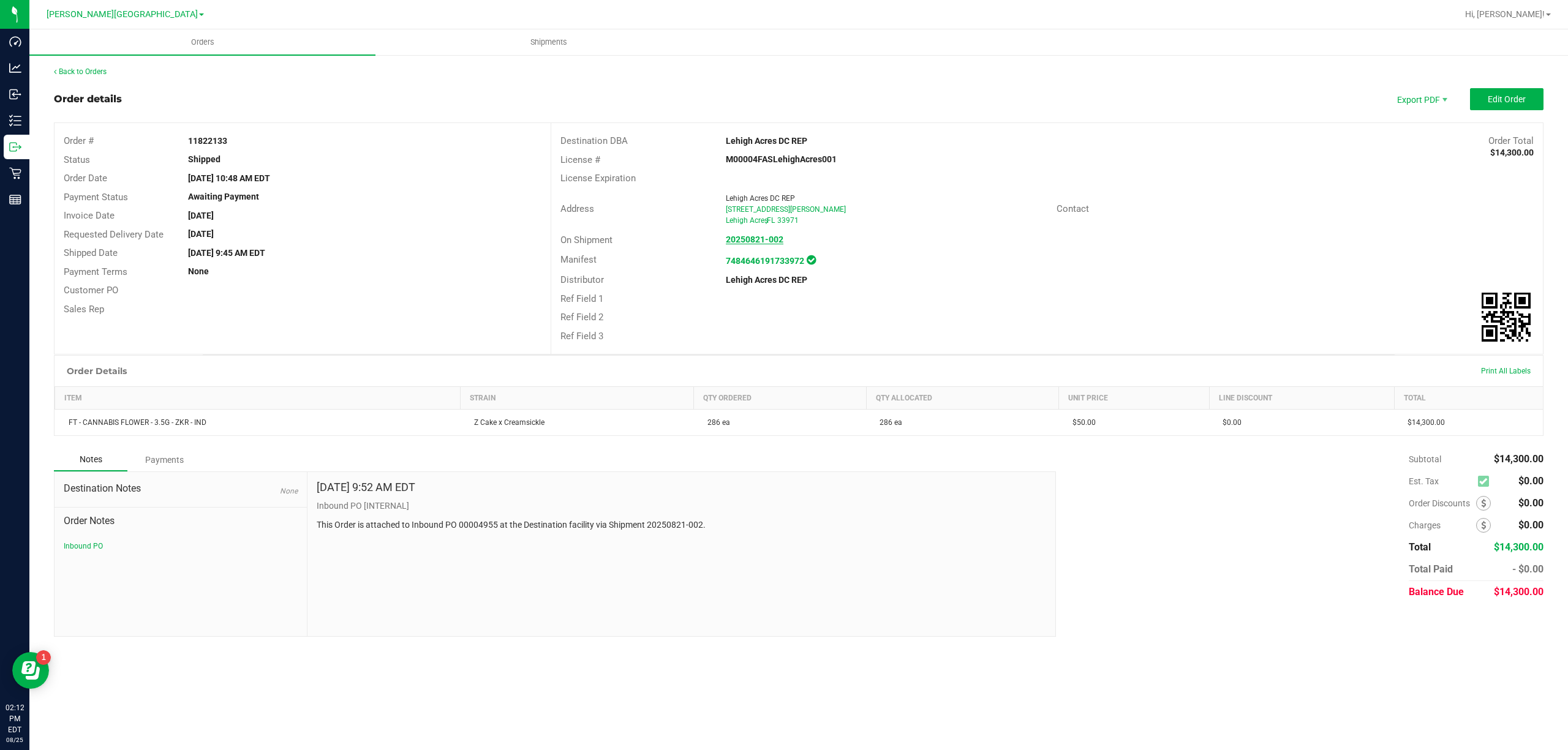
click at [769, 242] on strong "20250821-002" at bounding box center [754, 239] width 58 height 10
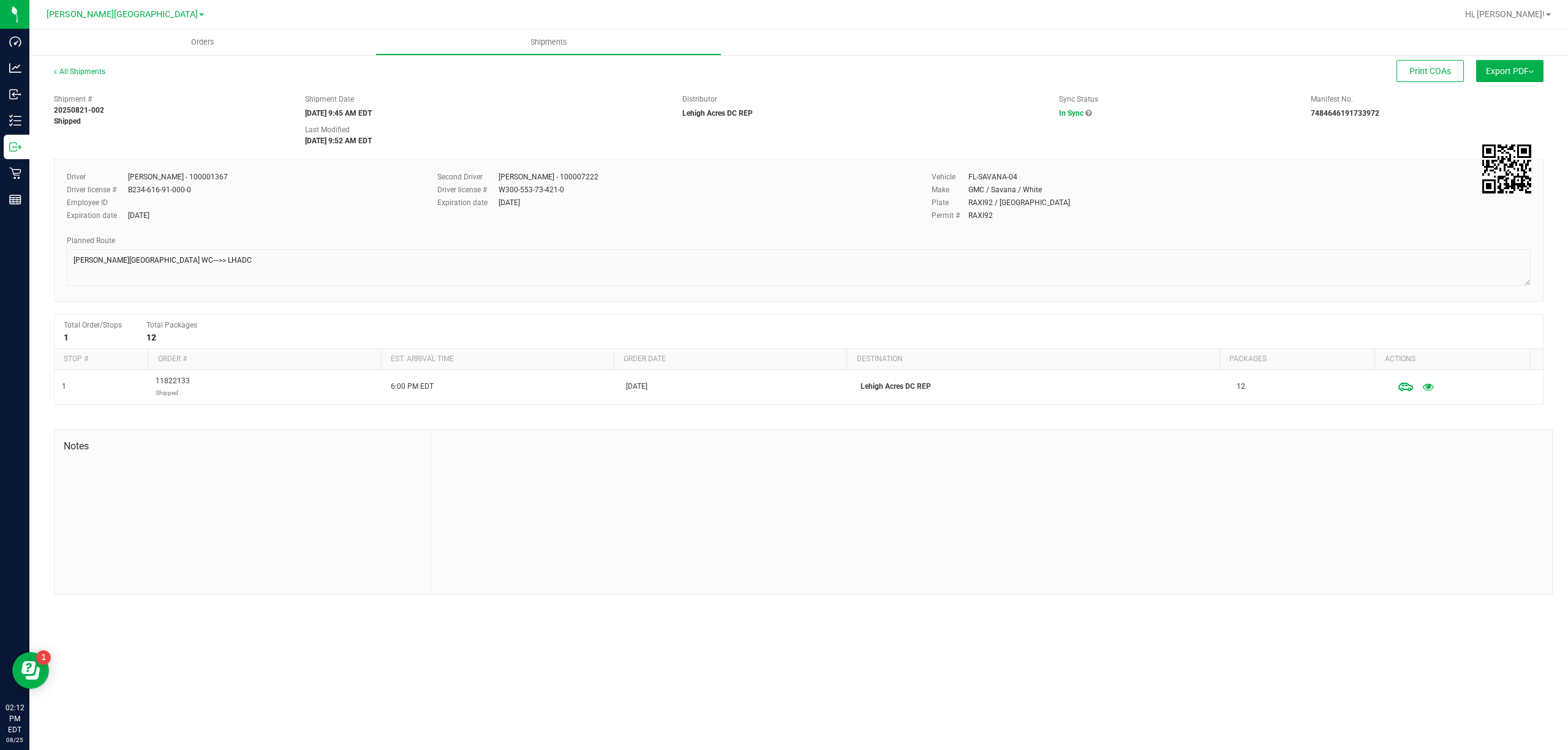
click at [336, 139] on strong "[DATE] 9:52 AM EDT" at bounding box center [338, 140] width 66 height 9
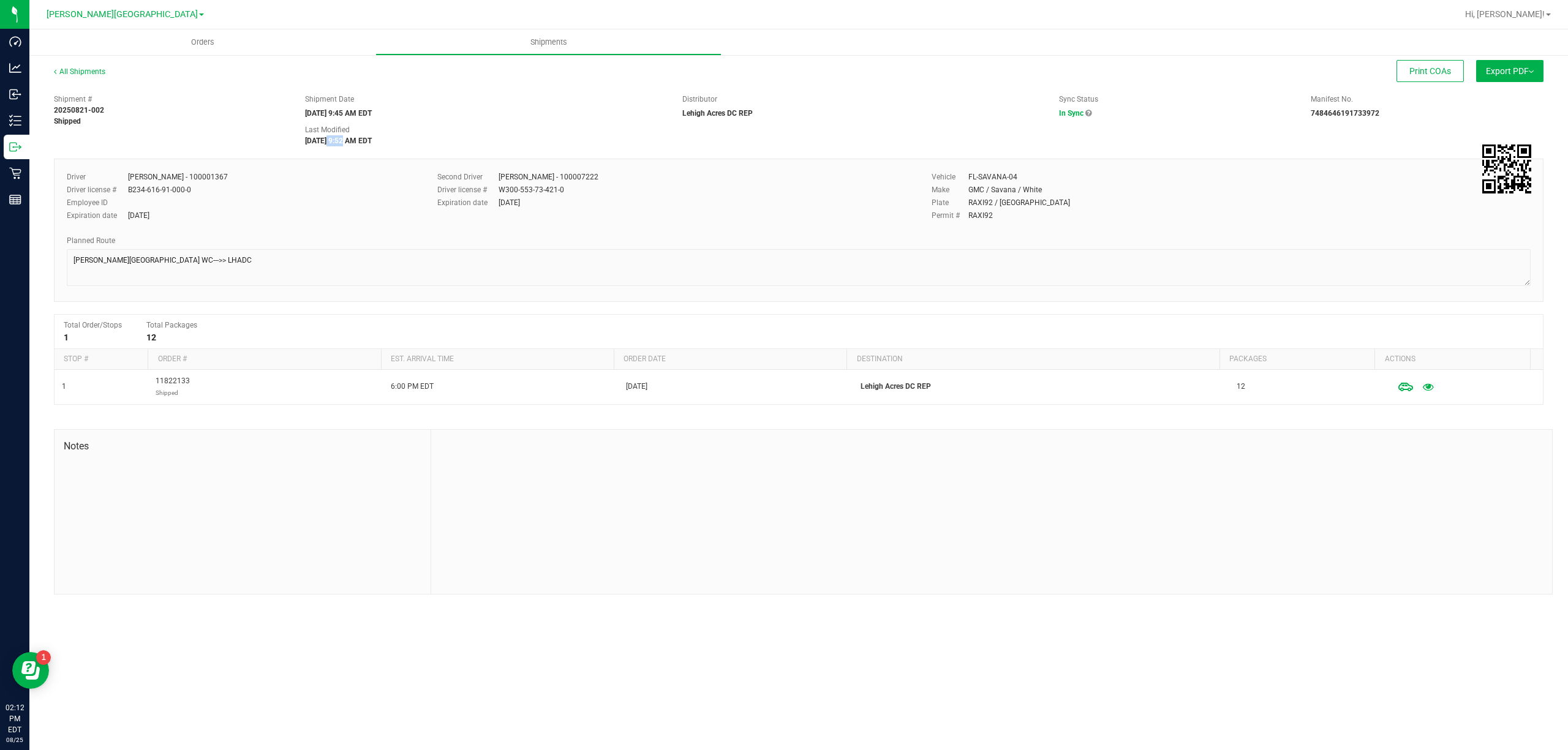
click at [336, 139] on strong "[DATE] 9:52 AM EDT" at bounding box center [338, 140] width 66 height 9
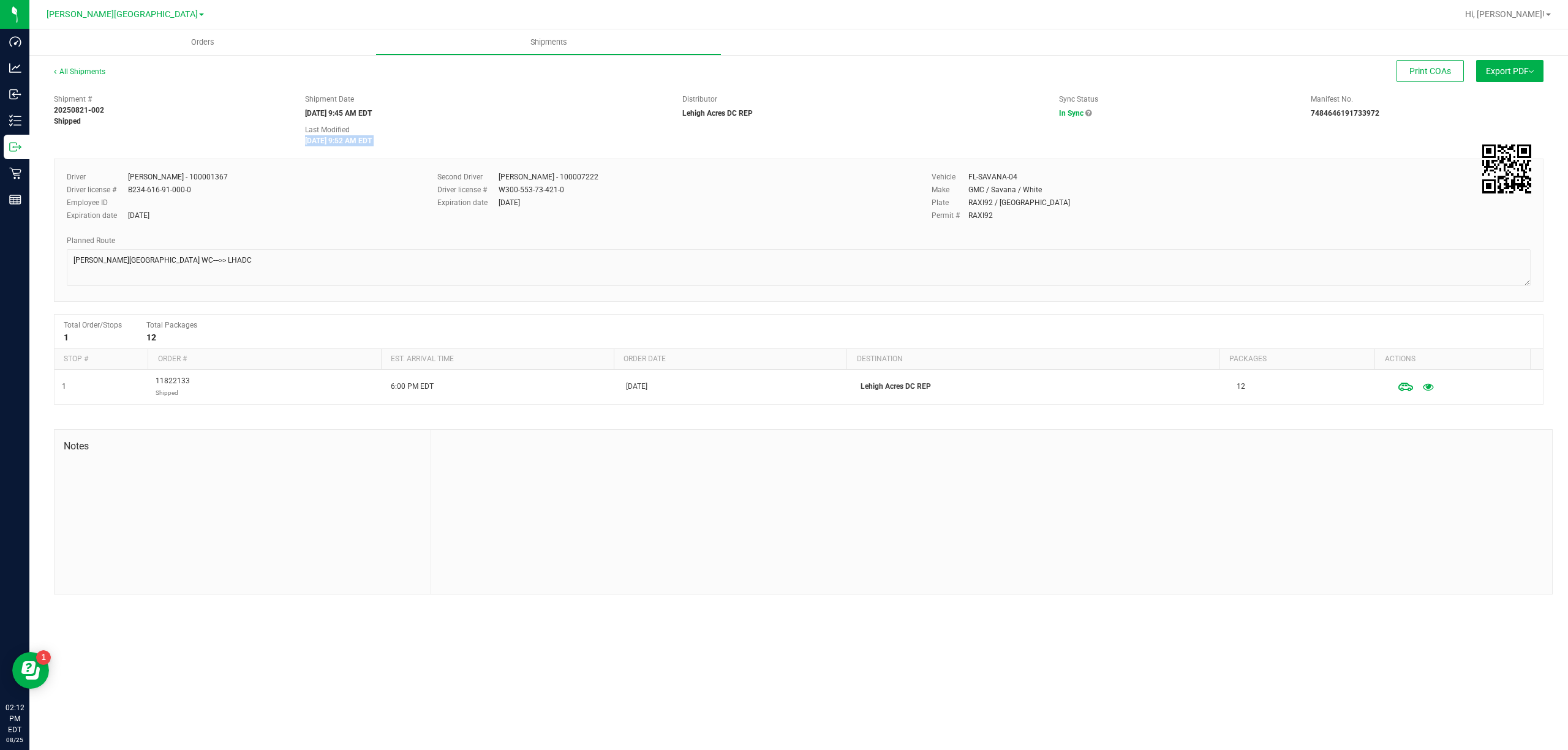
click at [336, 139] on strong "[DATE] 9:52 AM EDT" at bounding box center [338, 140] width 66 height 9
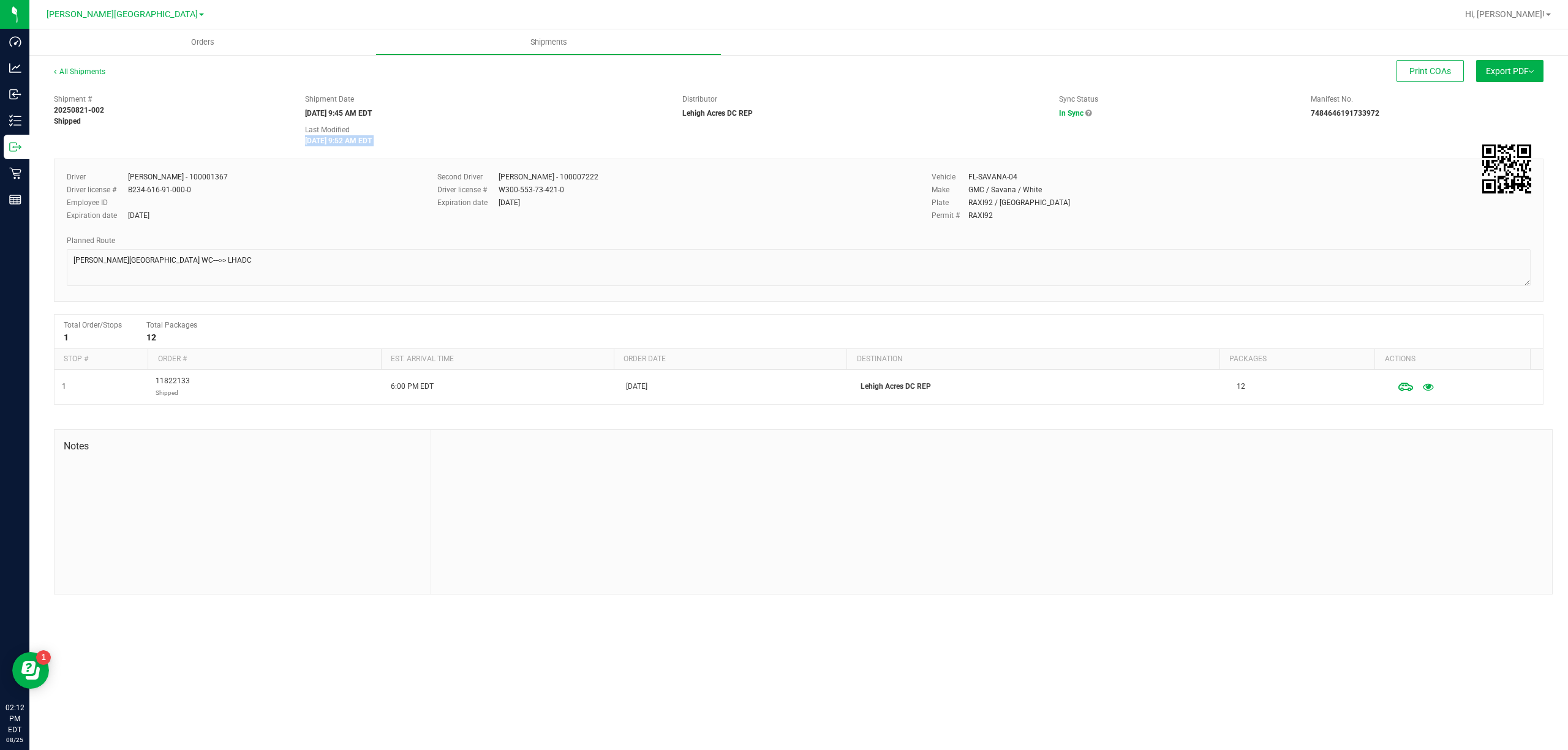
click at [336, 139] on strong "[DATE] 9:52 AM EDT" at bounding box center [338, 140] width 66 height 9
click at [339, 114] on strong "[DATE] 9:45 AM EDT" at bounding box center [338, 113] width 66 height 9
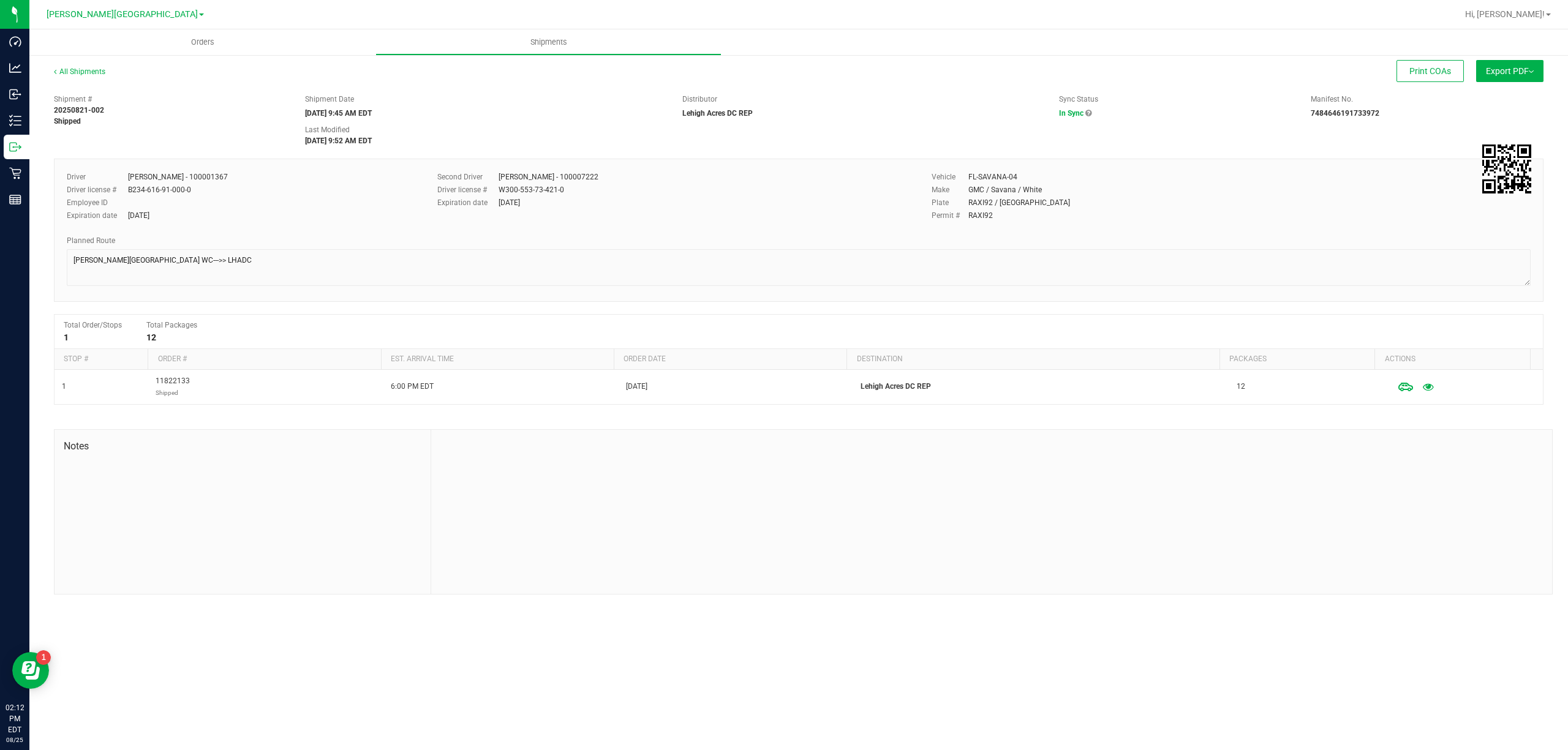
click at [344, 139] on strong "[DATE] 9:52 AM EDT" at bounding box center [338, 140] width 66 height 9
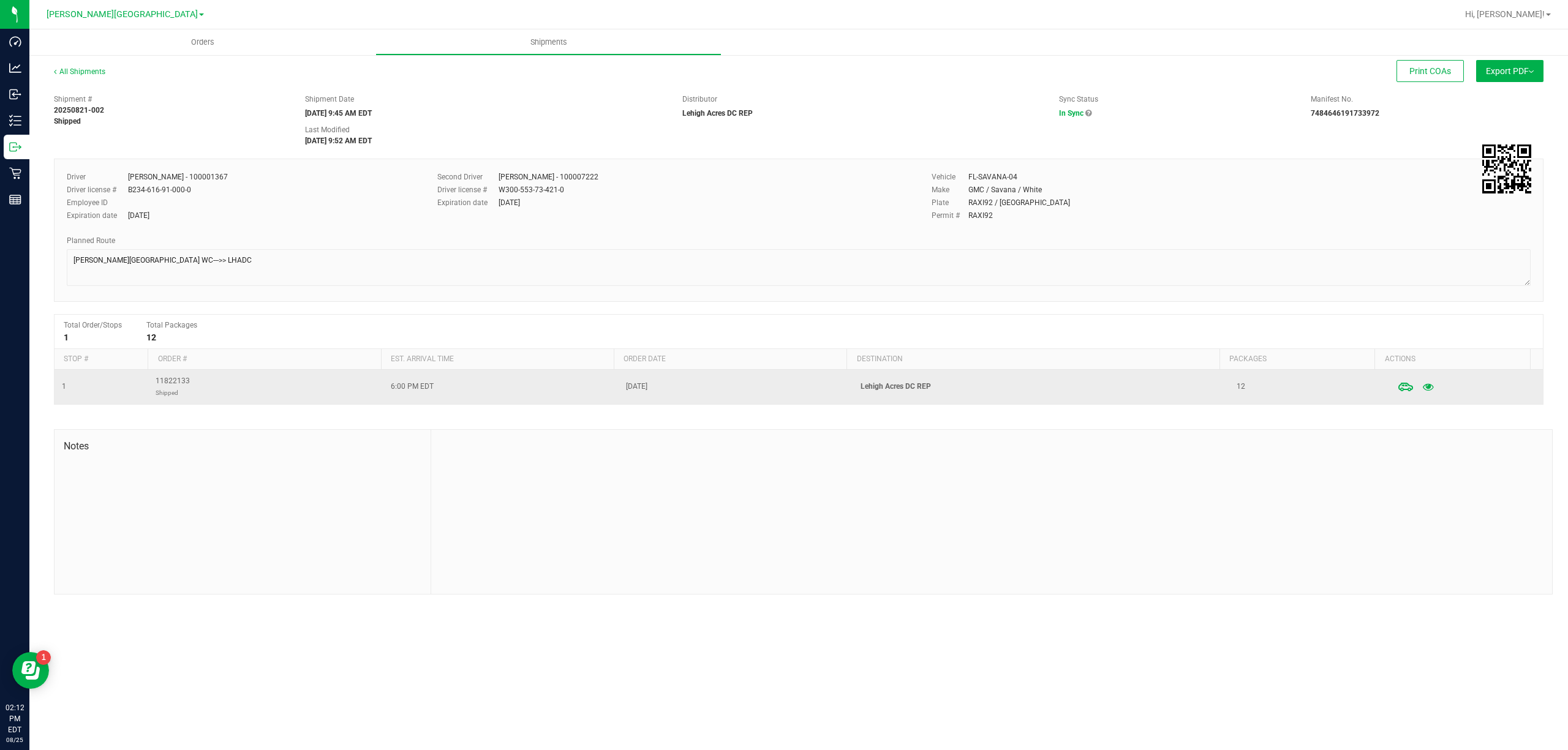
drag, startPoint x: 493, startPoint y: 399, endPoint x: 605, endPoint y: 390, distance: 112.4
click at [605, 390] on td "6:00 PM EDT" at bounding box center [501, 387] width 235 height 34
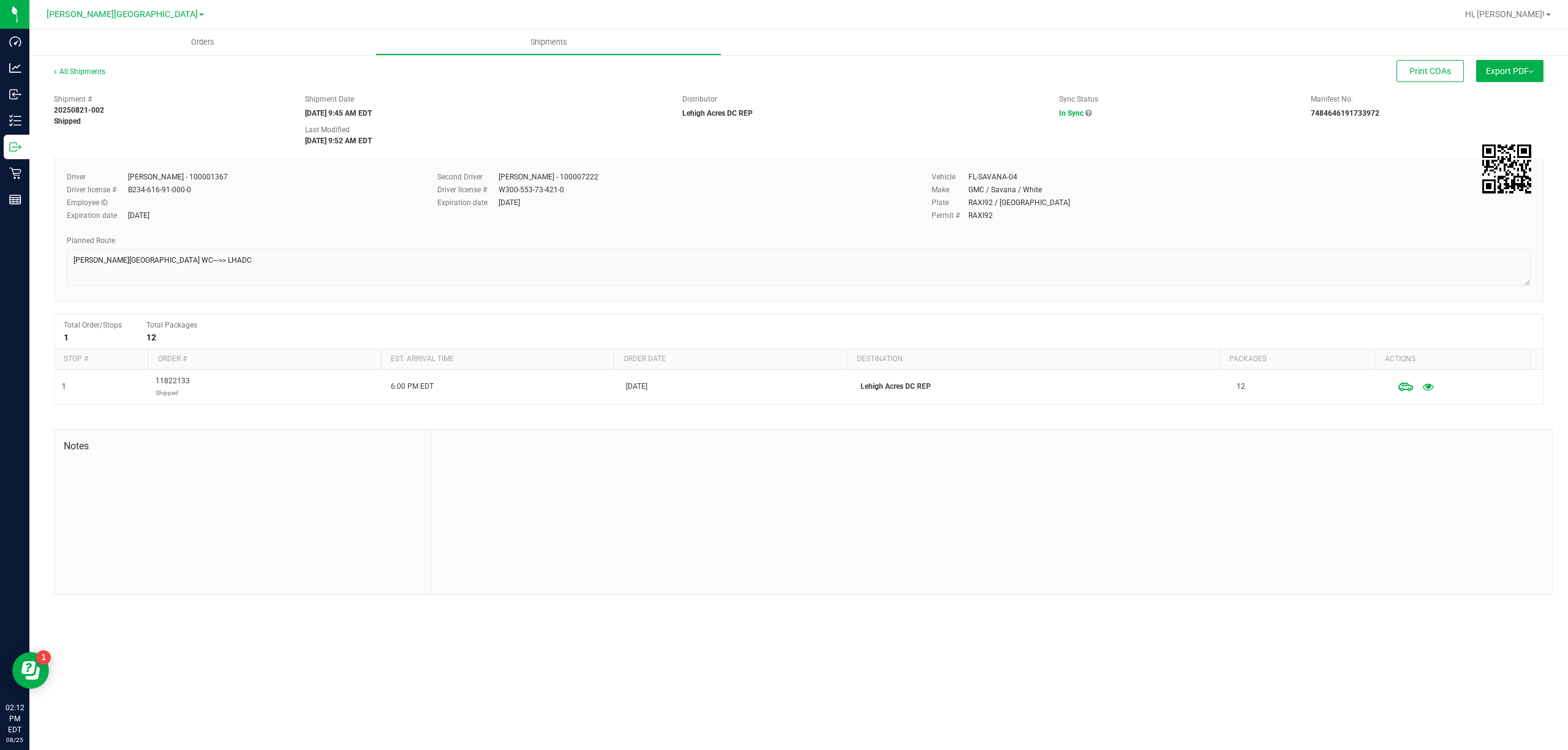
drag, startPoint x: 552, startPoint y: 202, endPoint x: 422, endPoint y: 174, distance: 133.0
click at [422, 174] on div "Driver [PERSON_NAME] - 100001367 Driver license # B234-616-91-000-0 Employee ID…" at bounding box center [799, 200] width 1482 height 58
click at [422, 174] on div "Driver [PERSON_NAME] - 100001367 Driver license # B234-616-91-000-0 Employee ID…" at bounding box center [242, 200] width 371 height 58
click at [152, 13] on span "[PERSON_NAME][GEOGRAPHIC_DATA]" at bounding box center [122, 15] width 152 height 11
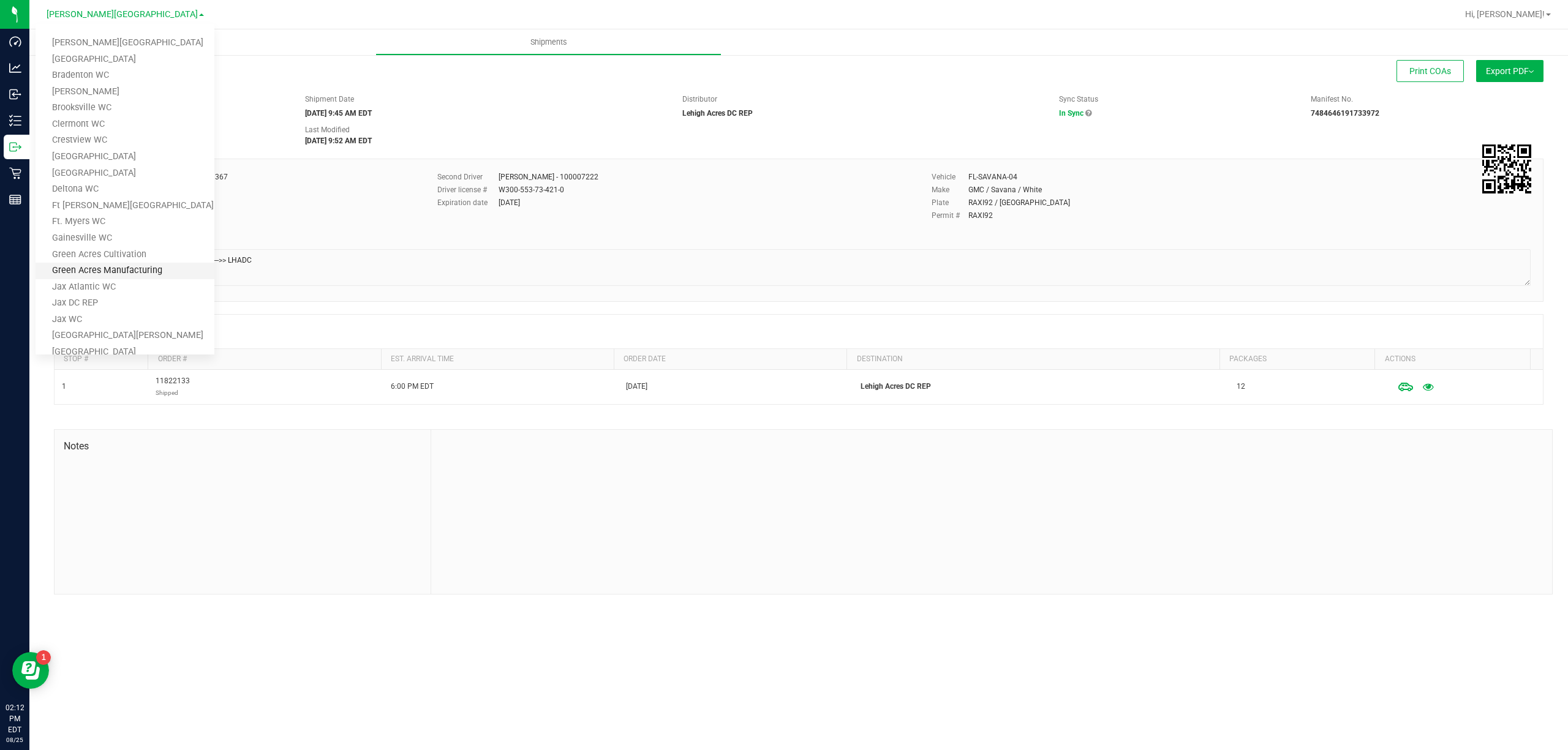
scroll to position [81, 0]
click at [130, 295] on link "Lehigh Acres DC REP" at bounding box center [125, 303] width 179 height 16
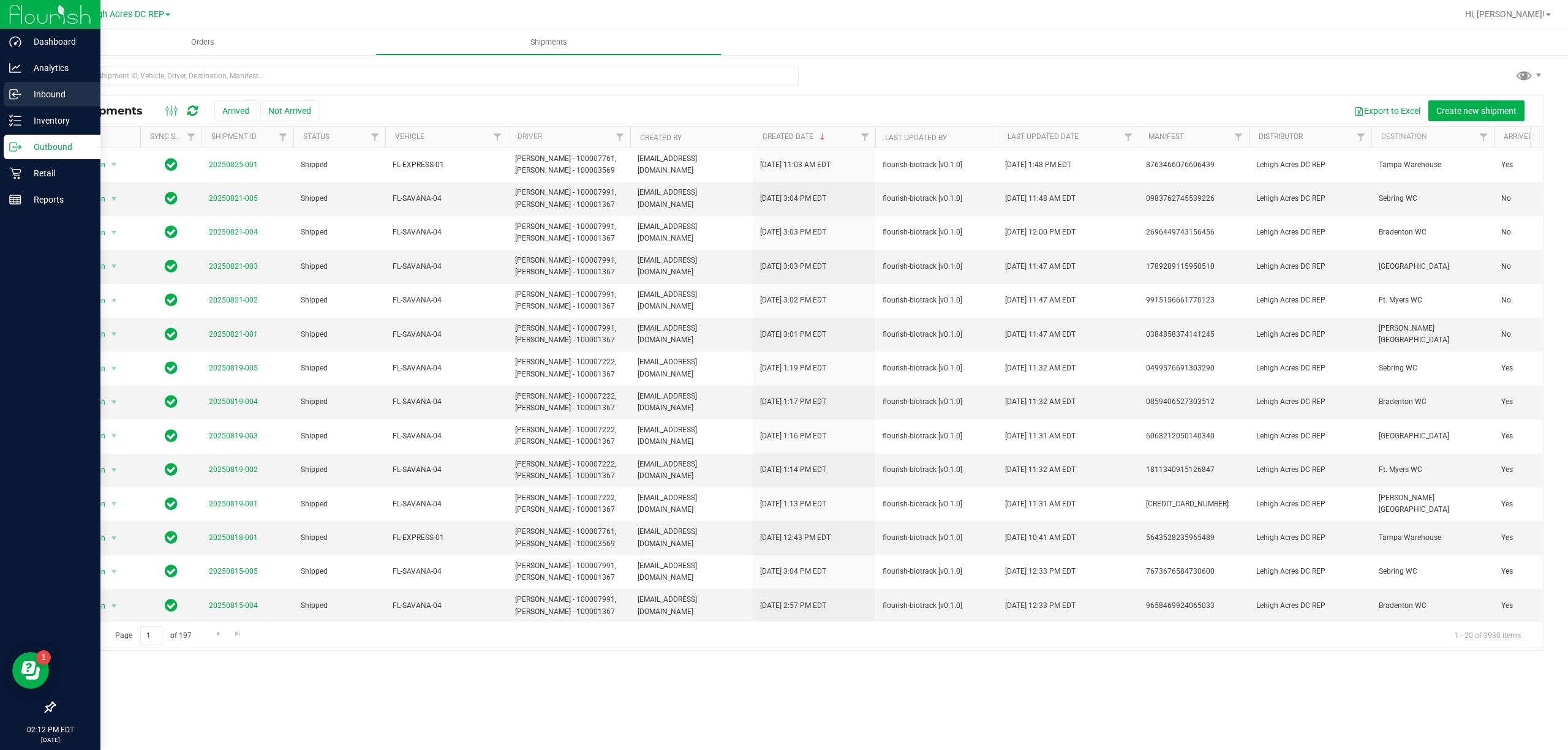
click at [11, 91] on icon at bounding box center [15, 94] width 12 height 12
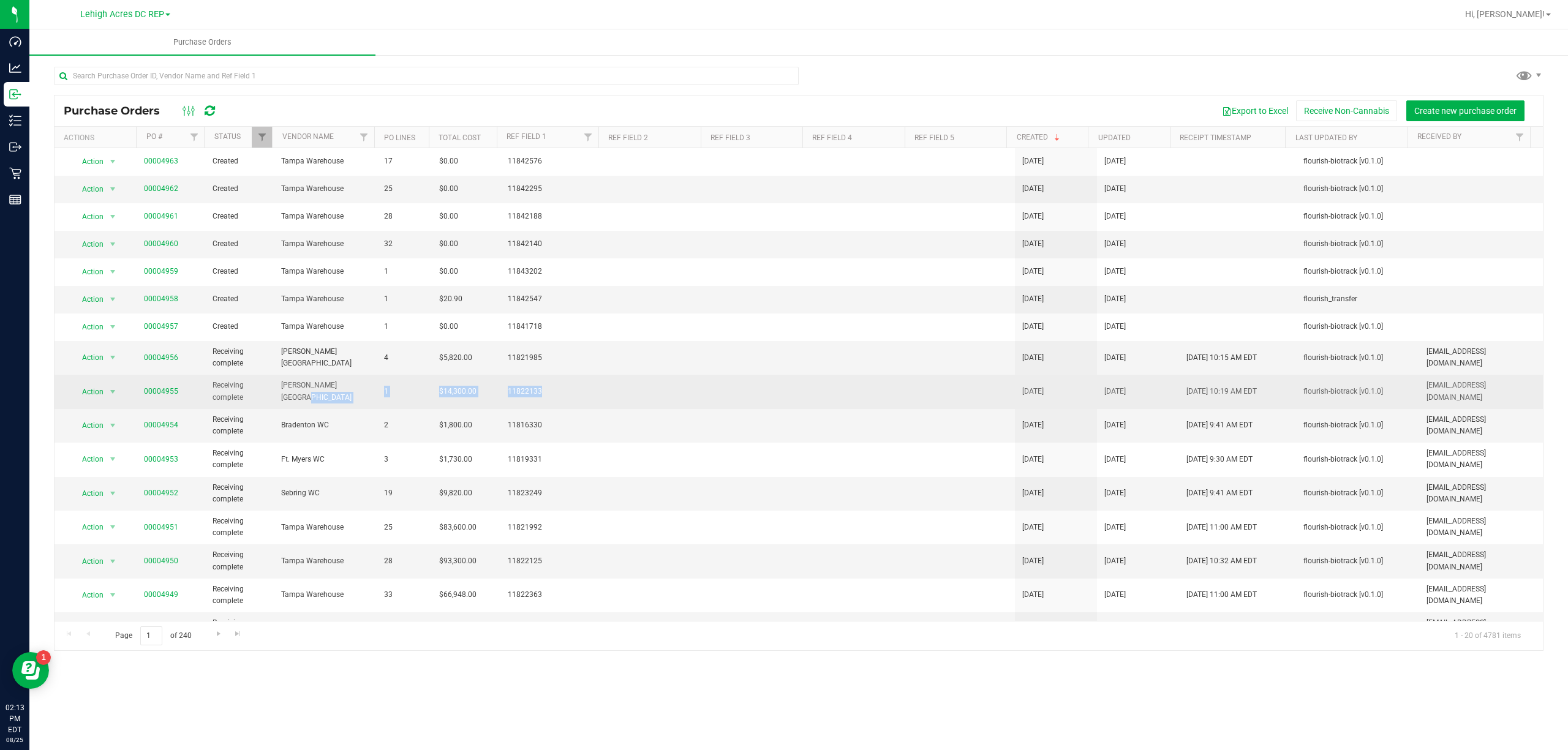
drag, startPoint x: 315, startPoint y: 393, endPoint x: 978, endPoint y: 402, distance: 663.1
click at [978, 402] on tr "Action Action Close purchase order Edit purchase order PO audit log Re-order Vi…" at bounding box center [799, 392] width 1489 height 34
click at [938, 401] on td at bounding box center [963, 392] width 103 height 34
click at [155, 393] on link "00004955" at bounding box center [161, 391] width 34 height 9
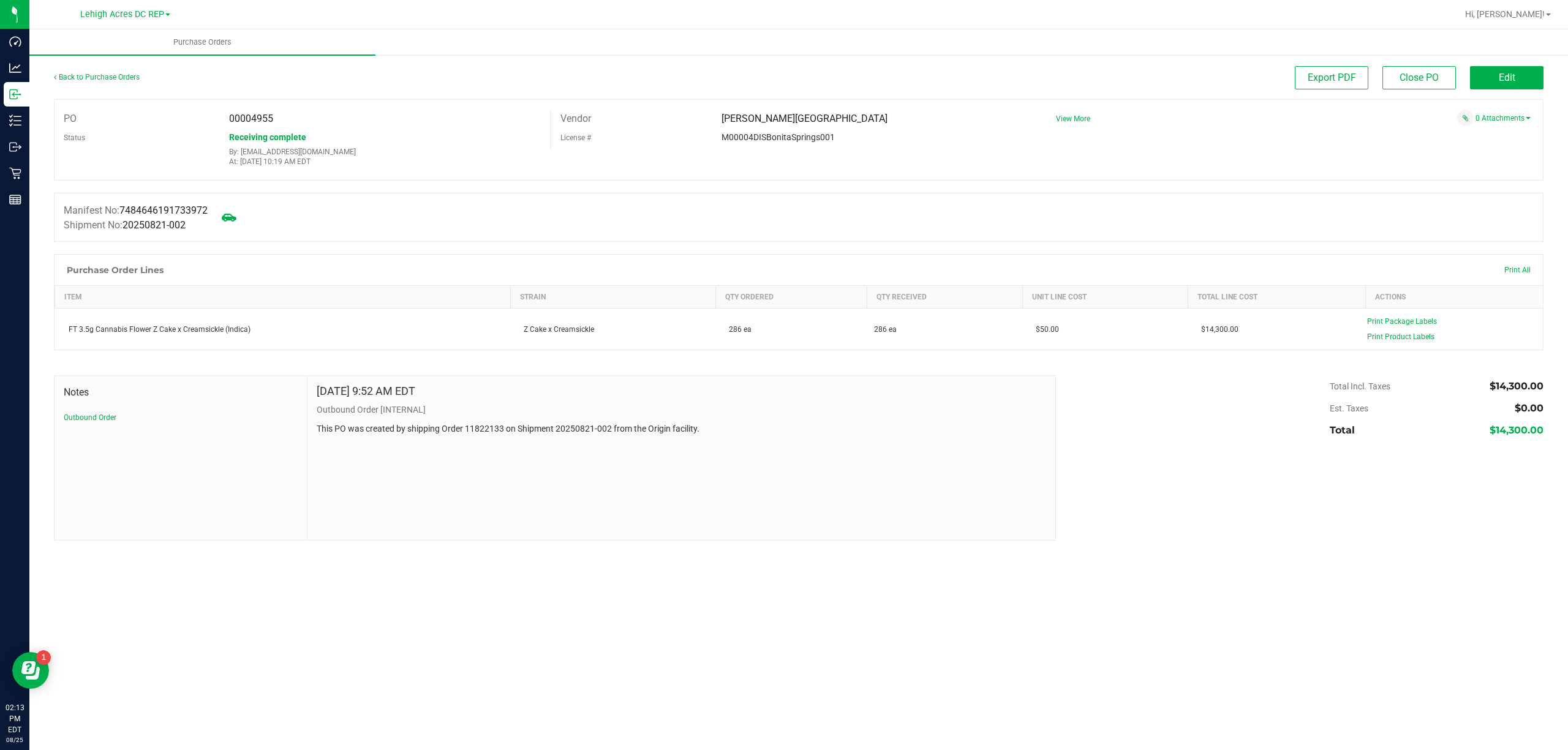
click at [319, 162] on p "At: [DATE] 10:19 AM EDT" at bounding box center [385, 161] width 312 height 9
